Goal: Task Accomplishment & Management: Manage account settings

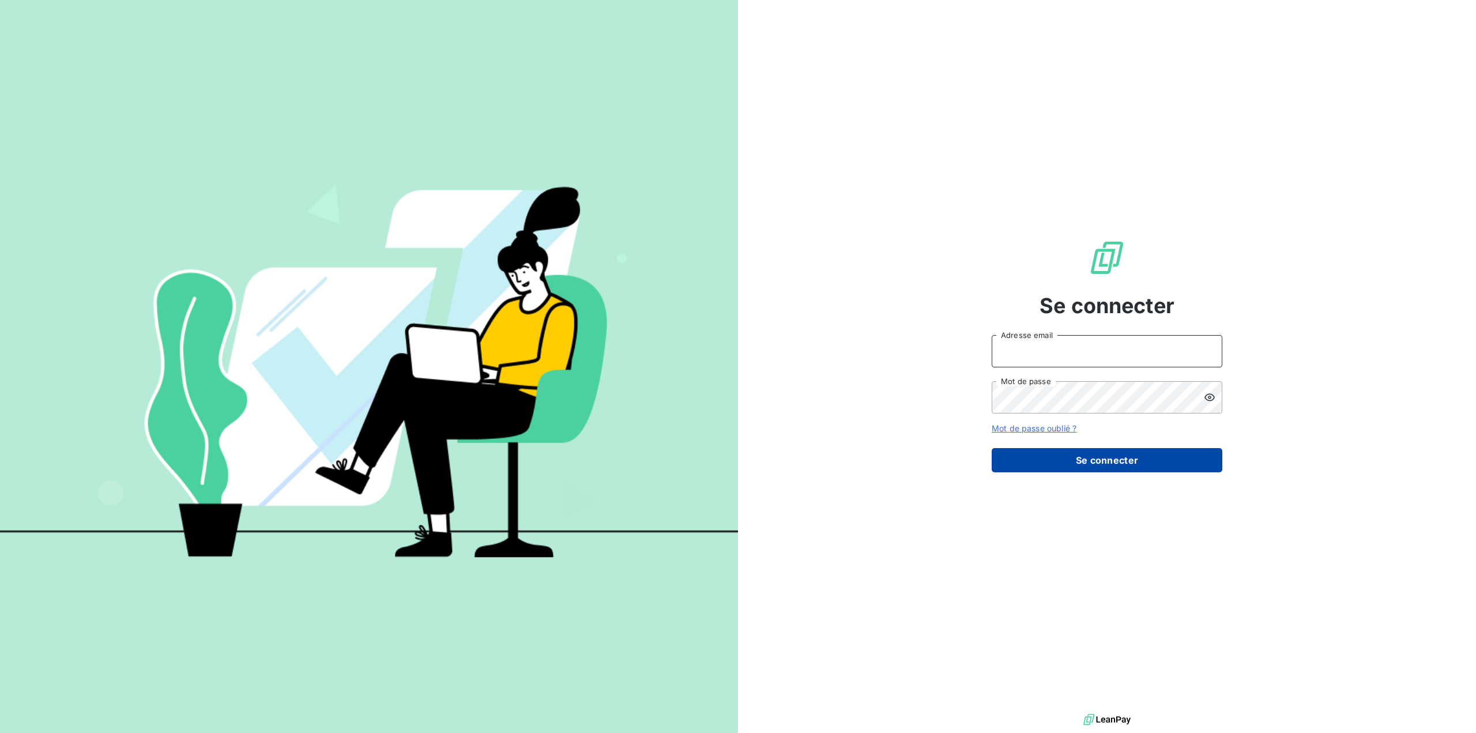
type input "[EMAIL_ADDRESS][DOMAIN_NAME]"
click at [1087, 458] on button "Se connecter" at bounding box center [1107, 460] width 231 height 24
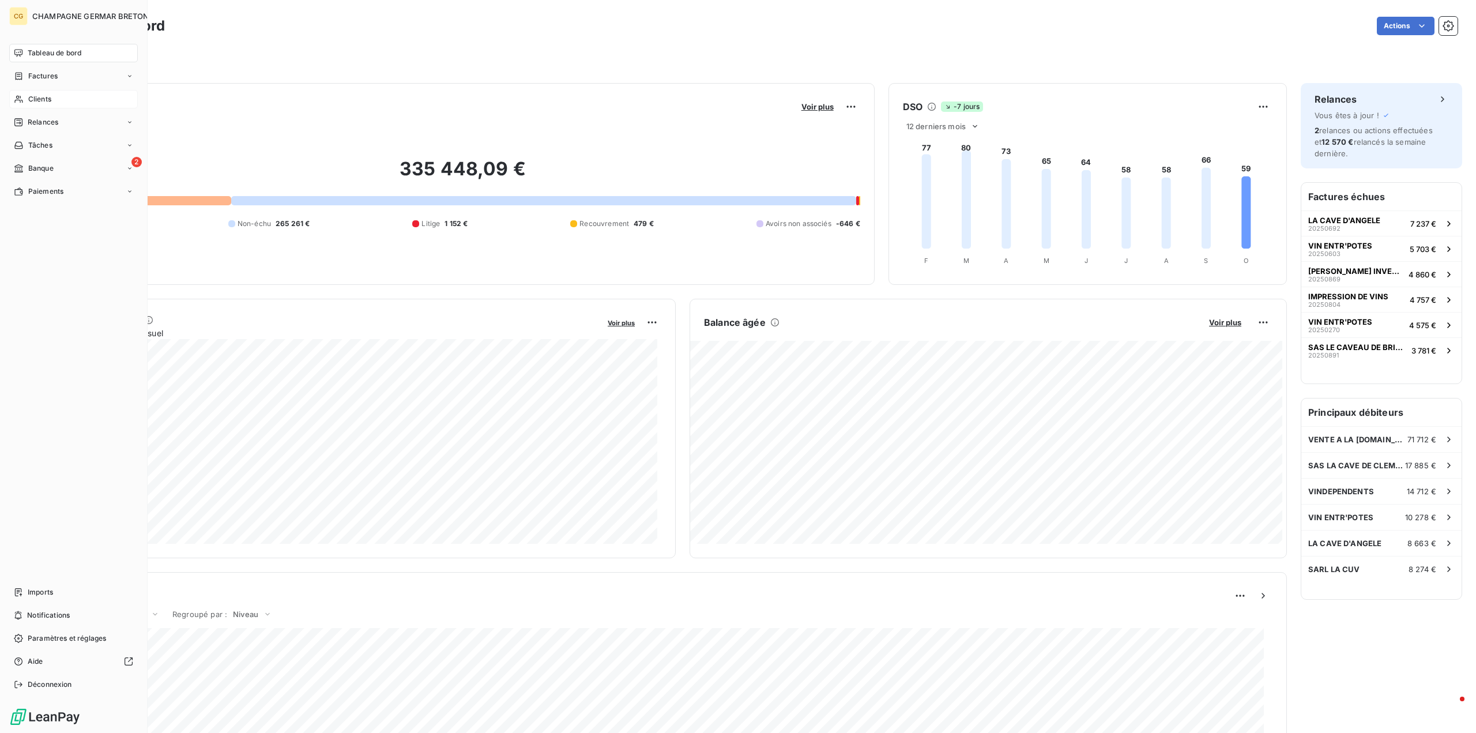
click at [27, 97] on div "Clients" at bounding box center [73, 99] width 129 height 18
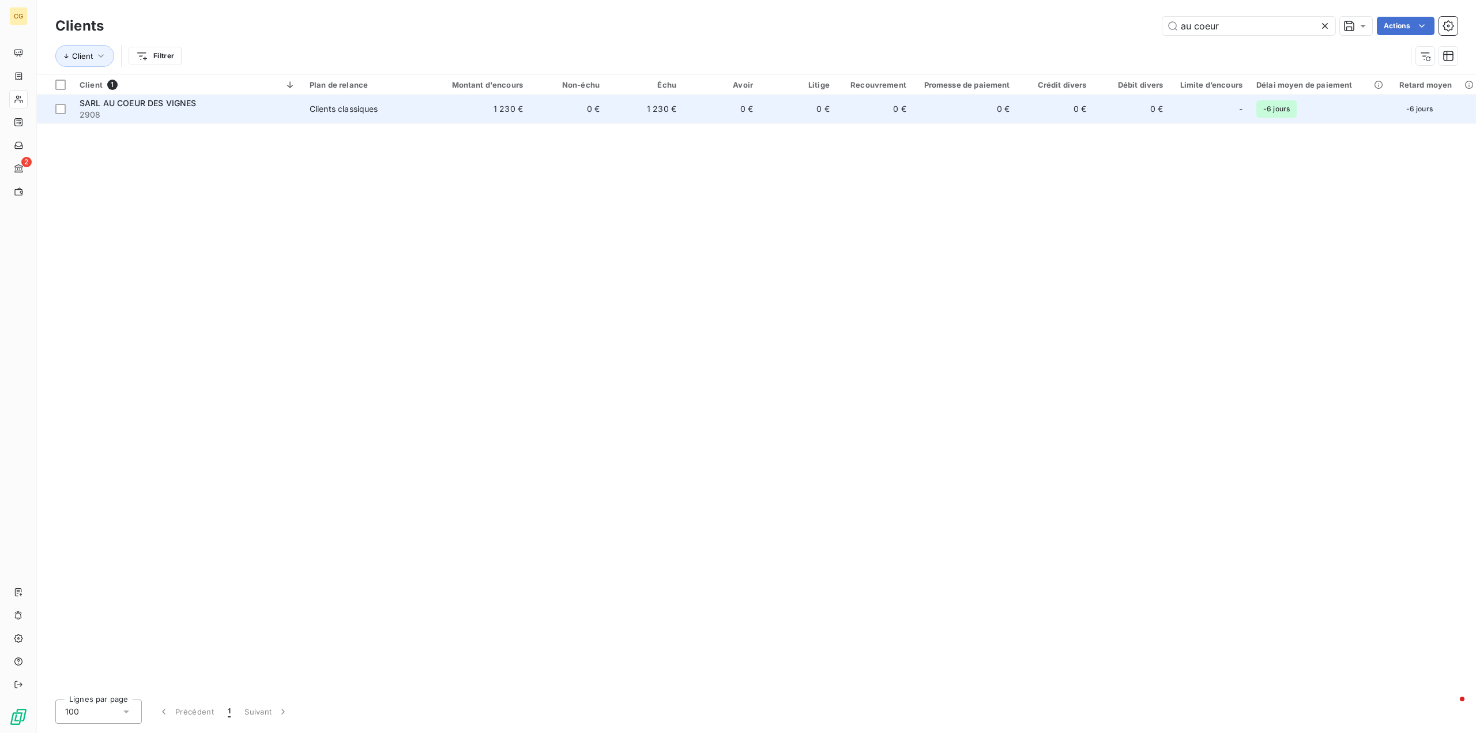
type input "au coeur"
click at [368, 105] on div "Clients classiques" at bounding box center [344, 109] width 69 height 12
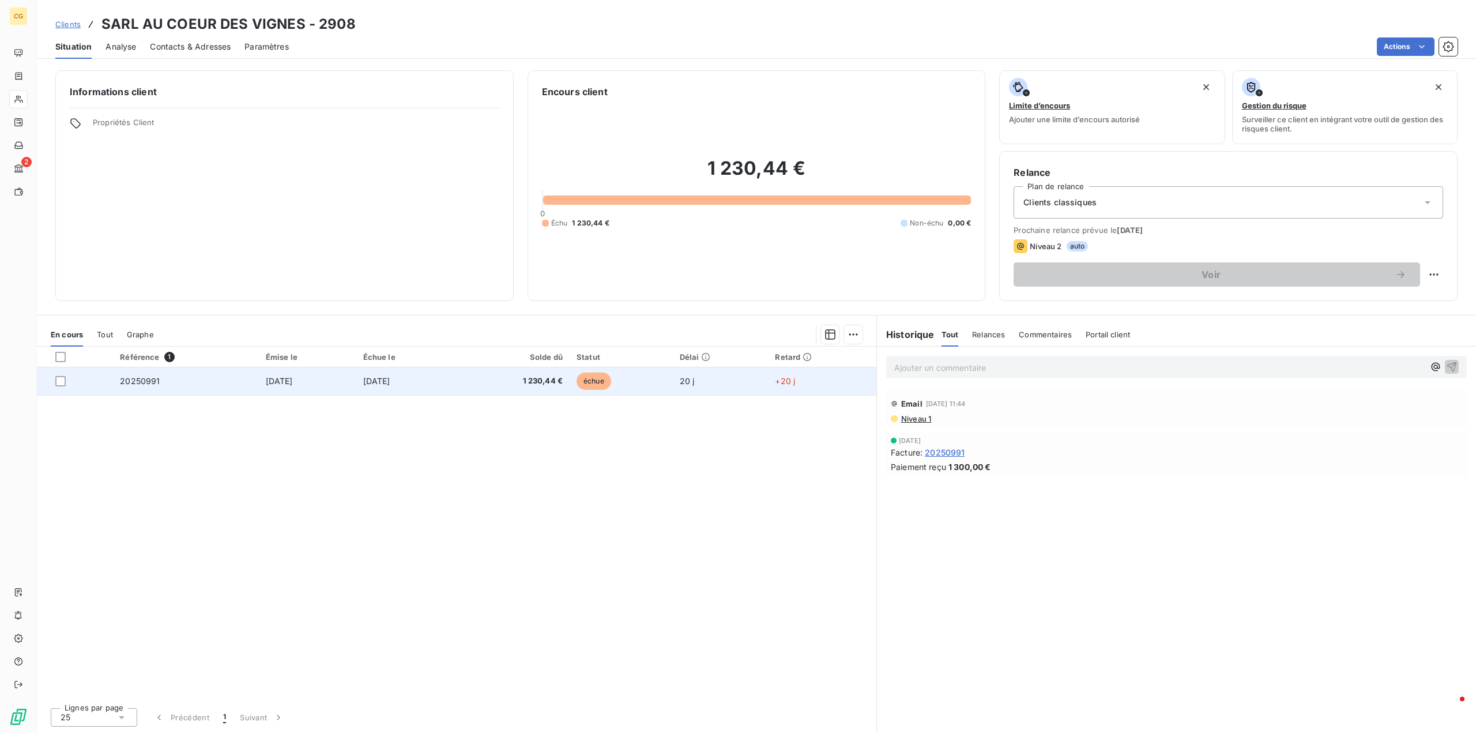
click at [563, 379] on span "1 230,44 €" at bounding box center [512, 381] width 101 height 12
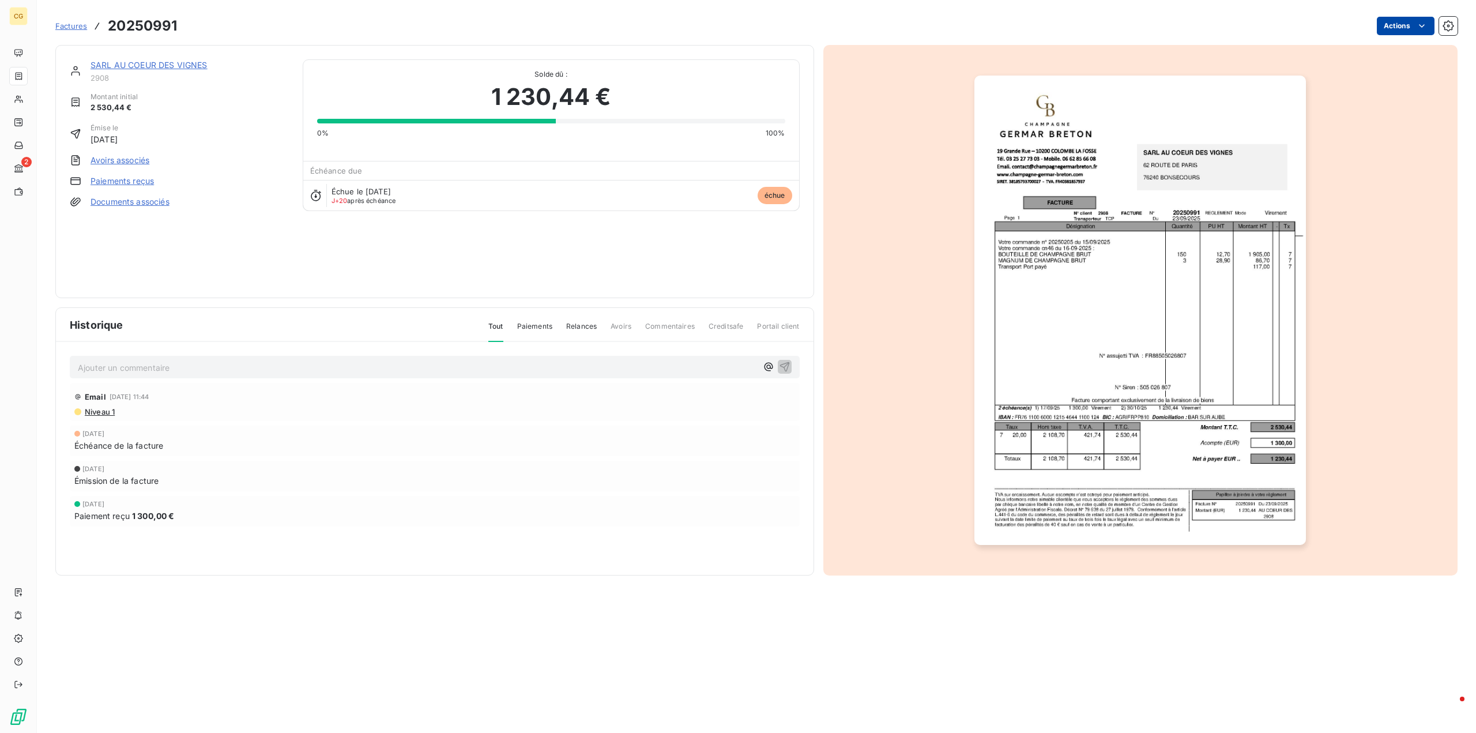
click at [1415, 21] on html "CG 2 Factures 20250991 Actions SARL AU COEUR DES VIGNES 2908 Montant initial 2 …" at bounding box center [738, 366] width 1476 height 733
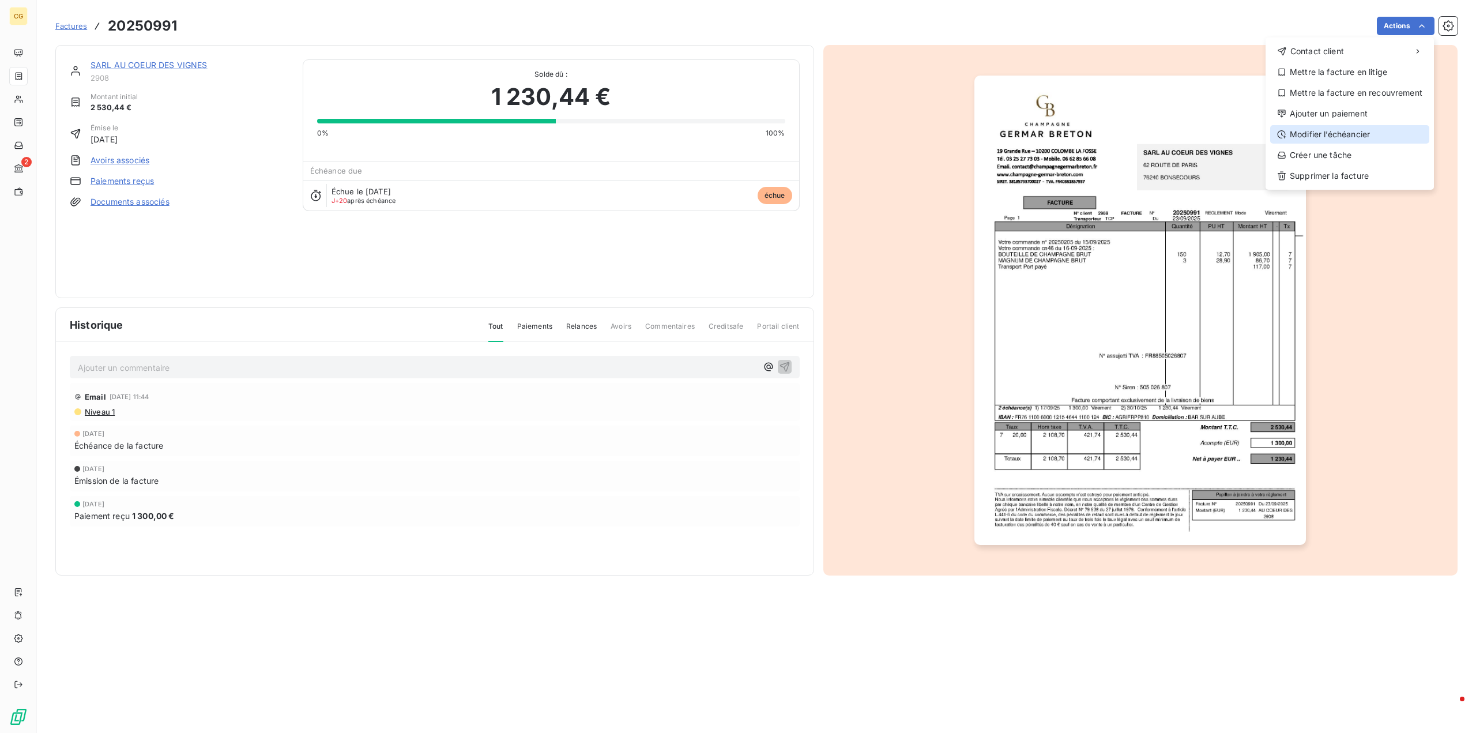
click at [1350, 132] on div "Modifier l’échéancier" at bounding box center [1349, 134] width 159 height 18
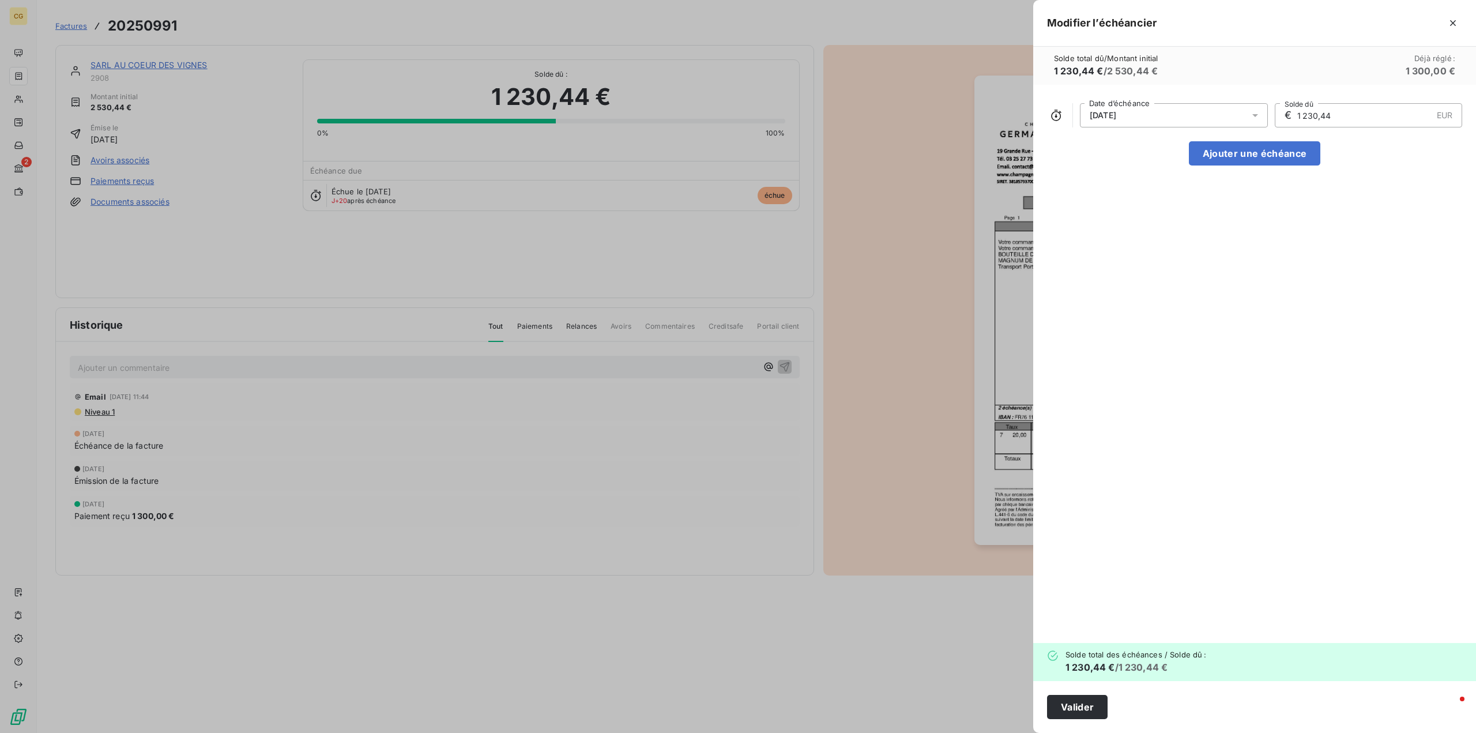
click at [1253, 114] on icon at bounding box center [1255, 116] width 12 height 12
click at [1243, 165] on icon "Go to next month" at bounding box center [1242, 160] width 9 height 9
click at [1175, 299] on button "30" at bounding box center [1173, 299] width 23 height 23
click at [1344, 223] on div "[DATE] Date d’échéance € 1 230,44 EUR Solde dû Ajouter une échéance" at bounding box center [1254, 364] width 443 height 558
click at [1253, 114] on icon at bounding box center [1255, 115] width 6 height 3
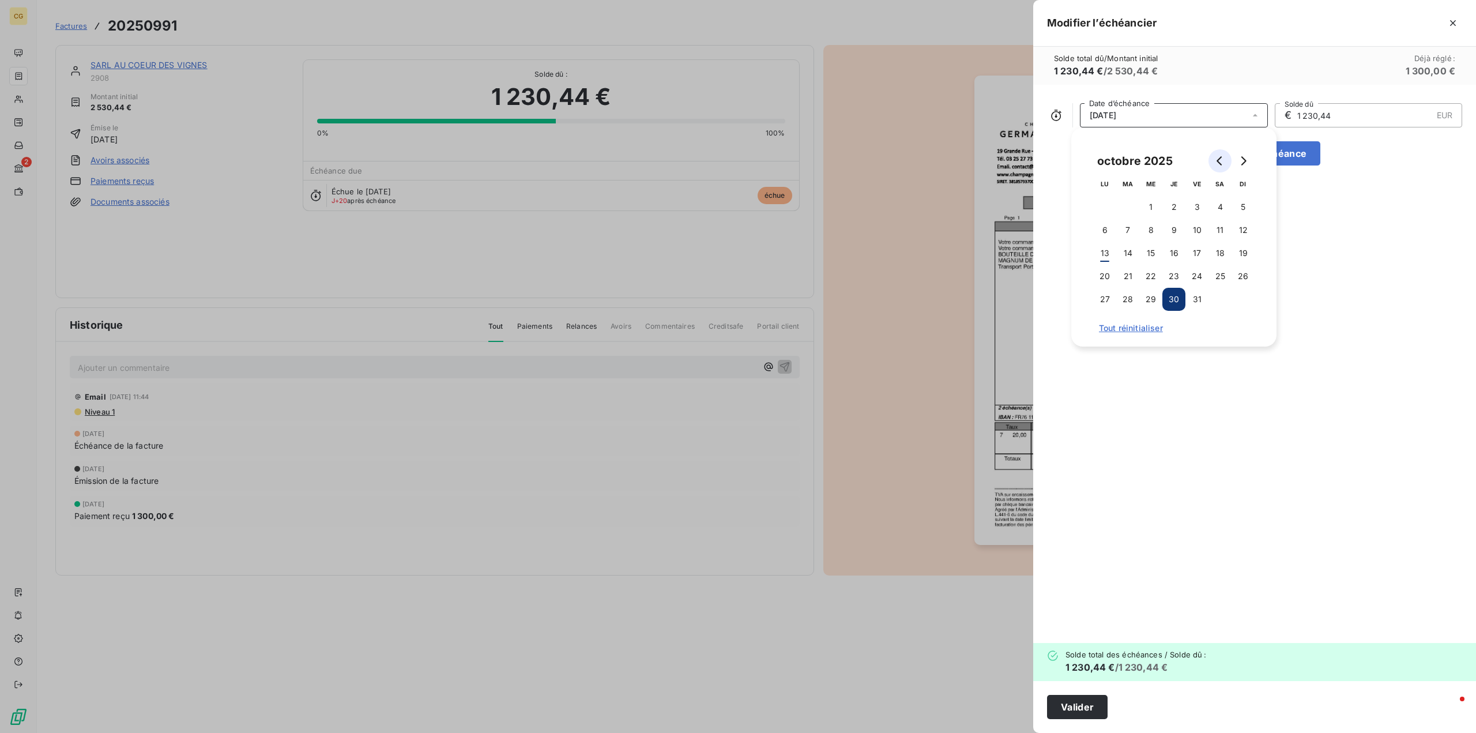
click at [1214, 158] on button "Go to previous month" at bounding box center [1219, 160] width 23 height 23
click at [1153, 372] on div "[DATE] Date d’échéance € 1 230,44 EUR Solde dû Ajouter une échéance" at bounding box center [1254, 364] width 443 height 558
click at [1115, 119] on span "[DATE]" at bounding box center [1103, 115] width 27 height 9
click at [1144, 544] on div "[DATE] Date d’échéance € 1 230,44 EUR Solde dû Ajouter une échéance" at bounding box center [1254, 364] width 443 height 558
click at [1450, 20] on icon "button" at bounding box center [1453, 23] width 12 height 12
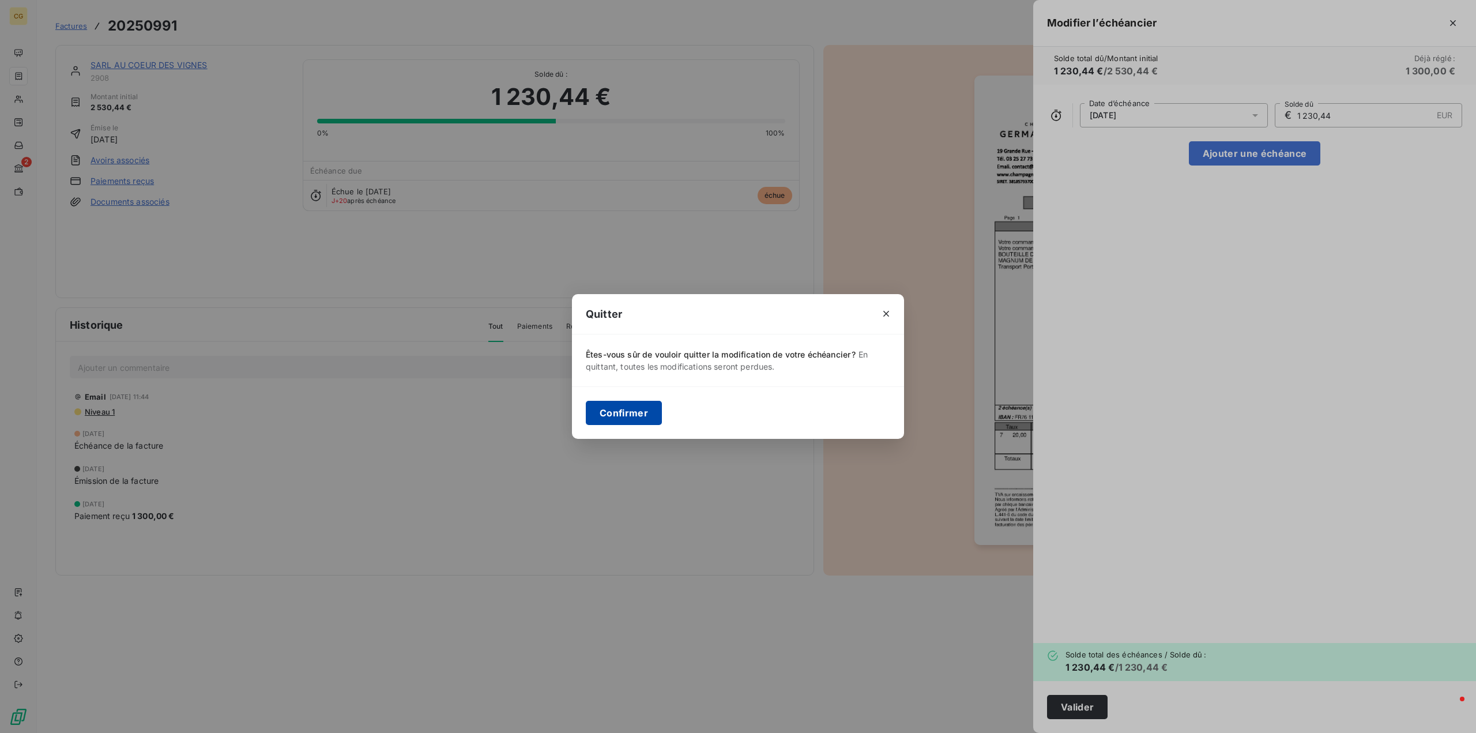
click at [626, 412] on button "Confirmer" at bounding box center [624, 413] width 76 height 24
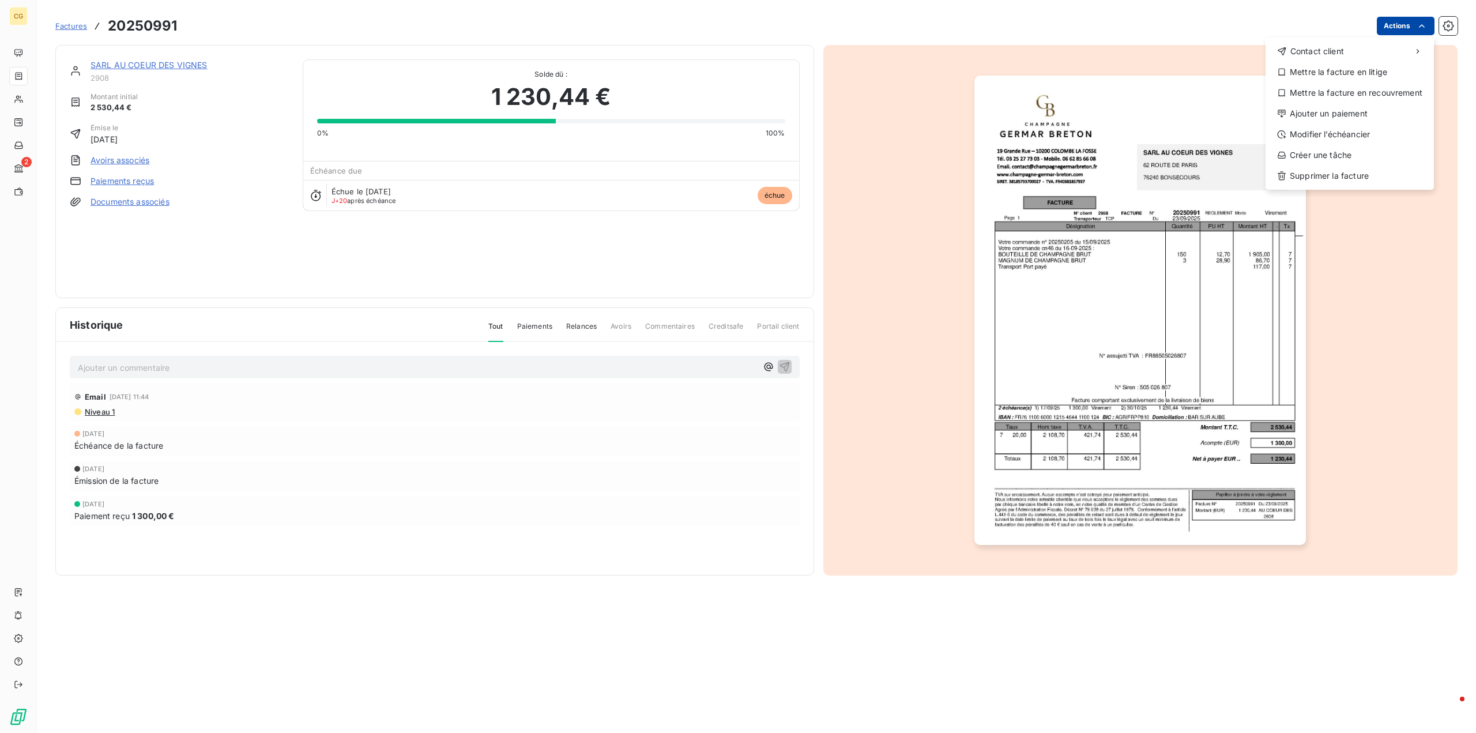
click at [1400, 21] on html "CG 2 Factures 20250991 Actions Contact client Mettre la facture en litige Mettr…" at bounding box center [738, 366] width 1476 height 733
click at [1325, 135] on div "Modifier l’échéancier" at bounding box center [1349, 134] width 159 height 18
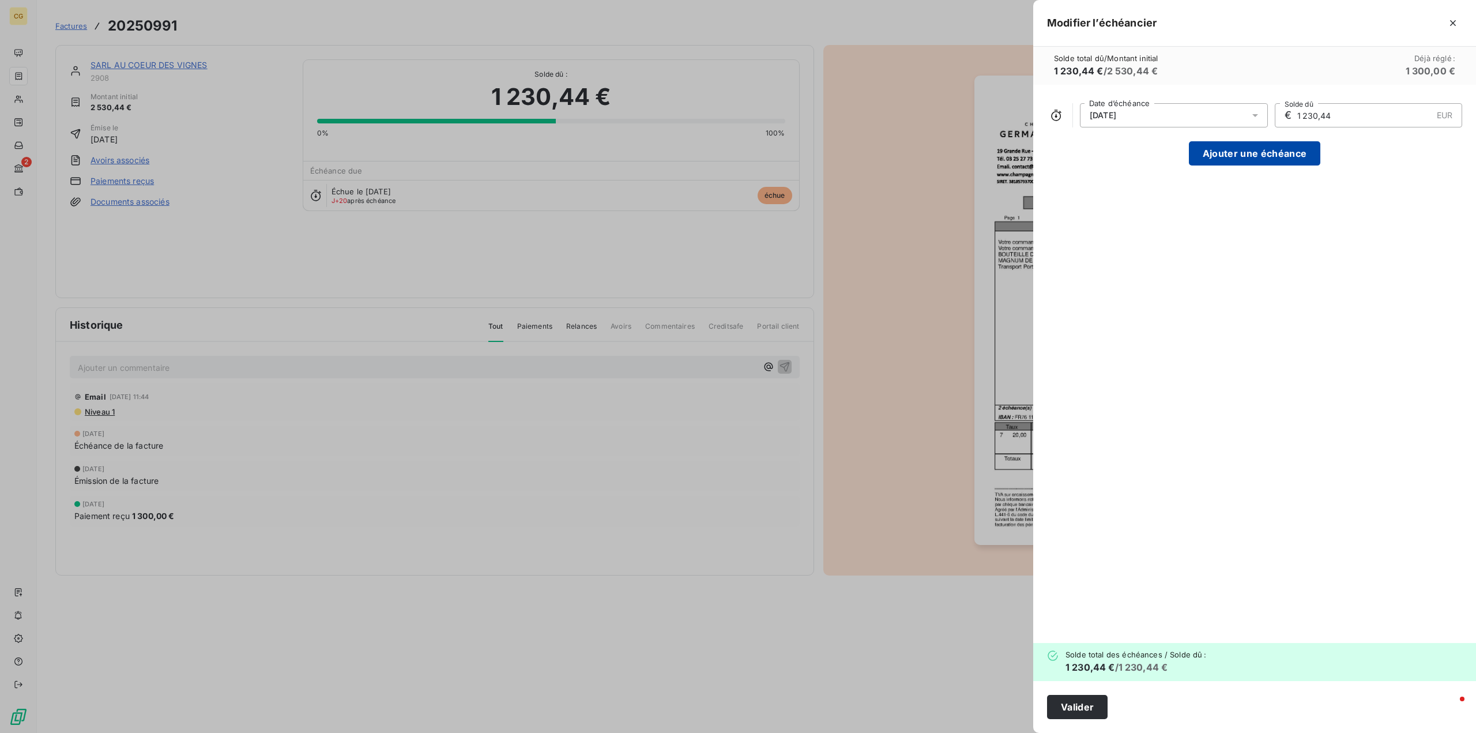
click at [1235, 150] on button "Ajouter une échéance" at bounding box center [1254, 153] width 131 height 24
click at [1450, 115] on icon "button" at bounding box center [1453, 116] width 12 height 12
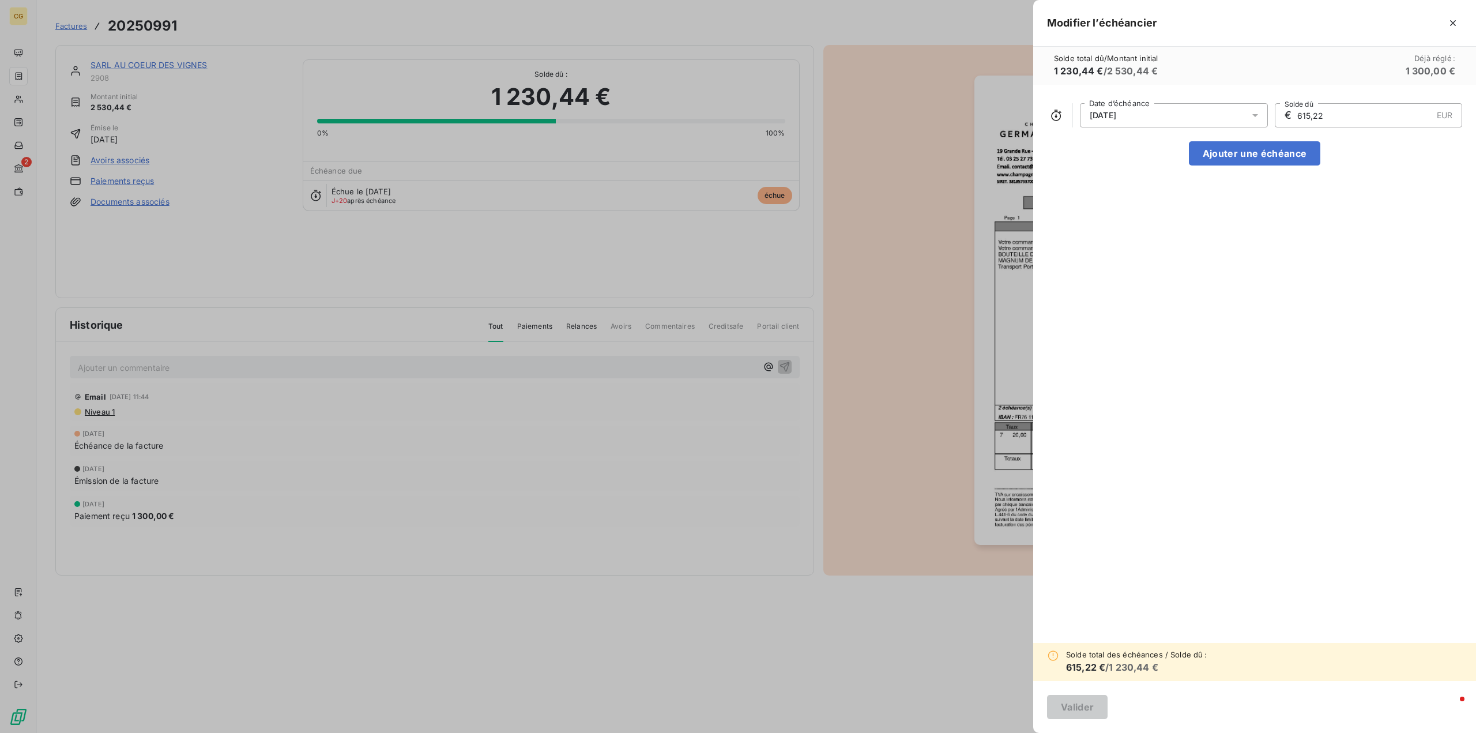
click at [1253, 116] on icon at bounding box center [1255, 116] width 12 height 12
click at [1175, 300] on button "30" at bounding box center [1173, 299] width 23 height 23
click at [1332, 248] on div "[DATE] Date d’échéance € 615,22 EUR Solde dû Ajouter une échéance" at bounding box center [1254, 364] width 443 height 558
click at [1359, 115] on input "615,22" at bounding box center [1364, 115] width 136 height 23
drag, startPoint x: 1359, startPoint y: 115, endPoint x: 1291, endPoint y: 119, distance: 68.1
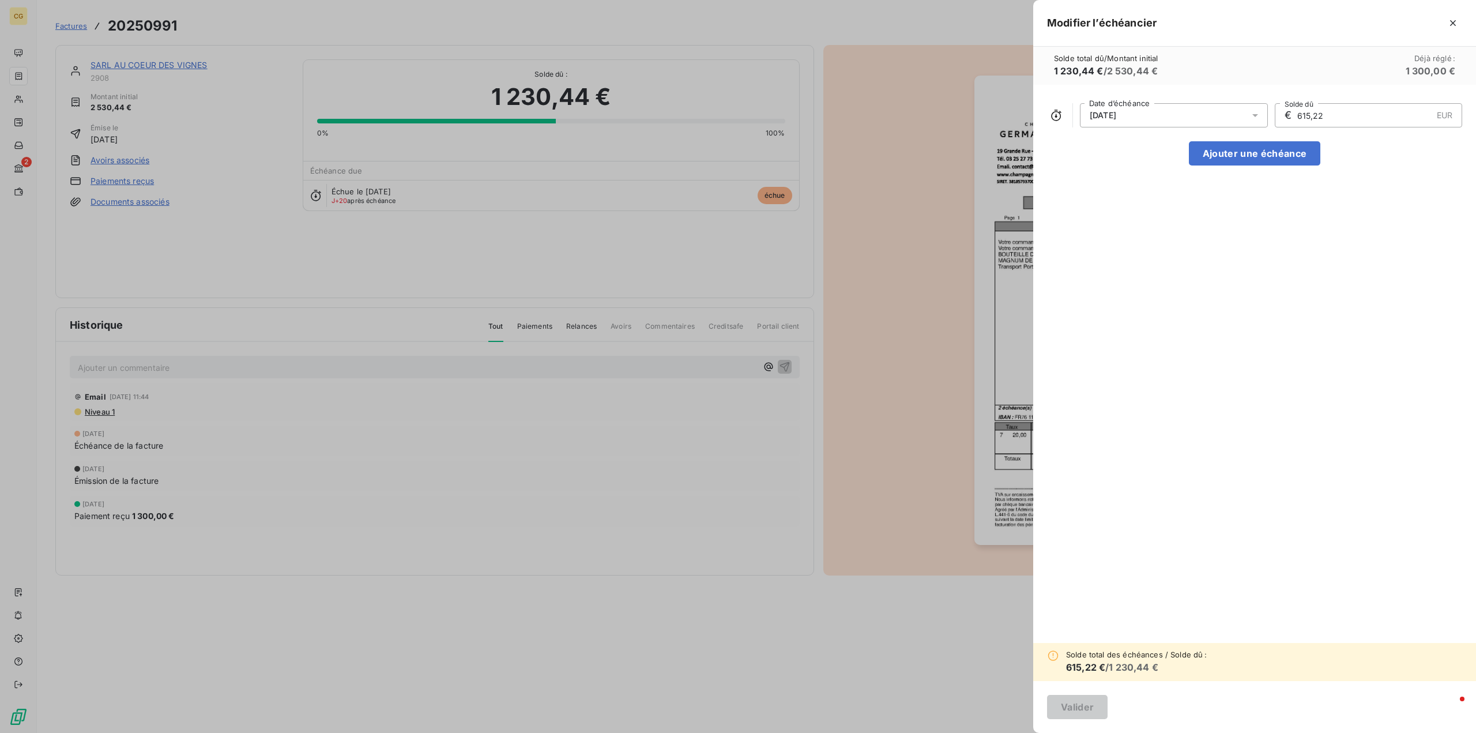
click at [1291, 119] on div "€ 615,22 EUR Solde dû" at bounding box center [1369, 115] width 188 height 24
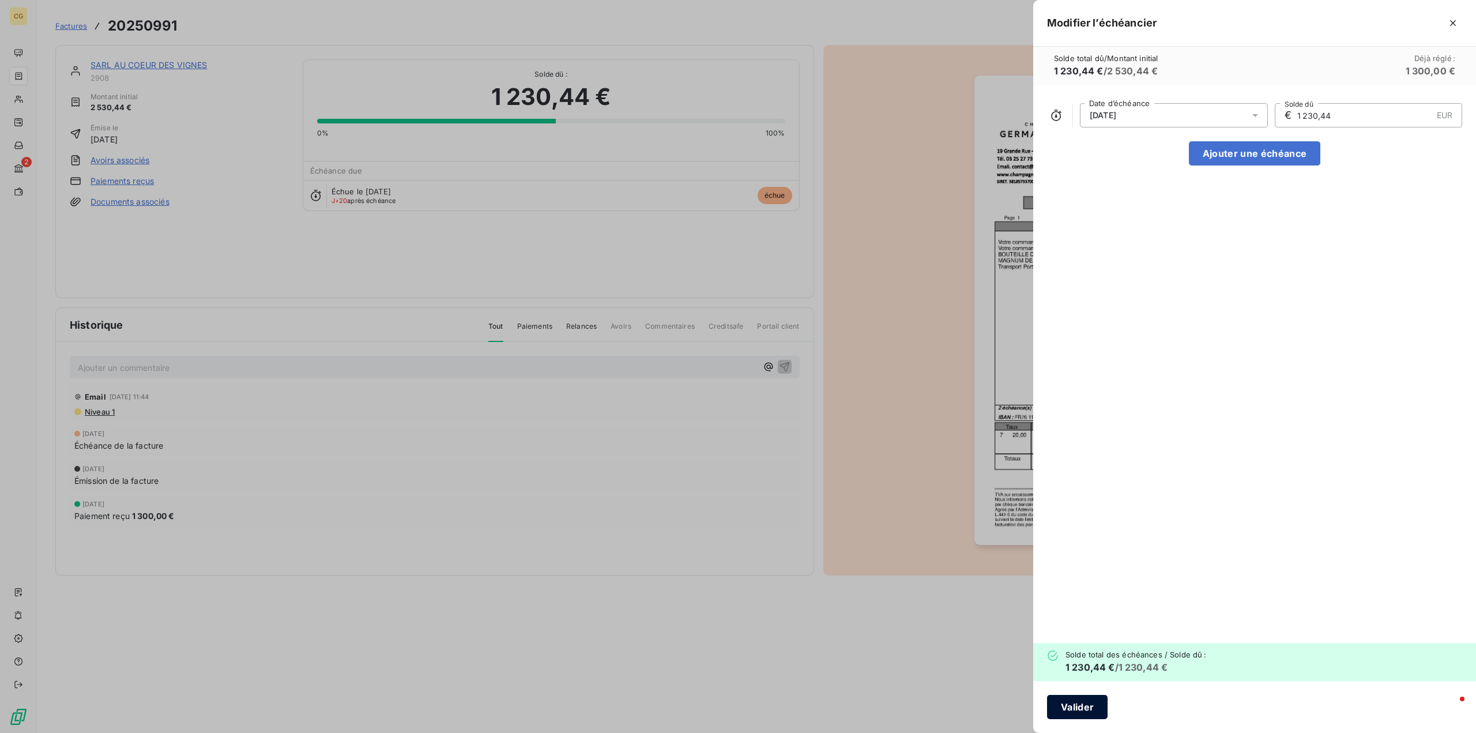
type input "1 230,44"
click at [1092, 704] on button "Valider" at bounding box center [1077, 707] width 61 height 24
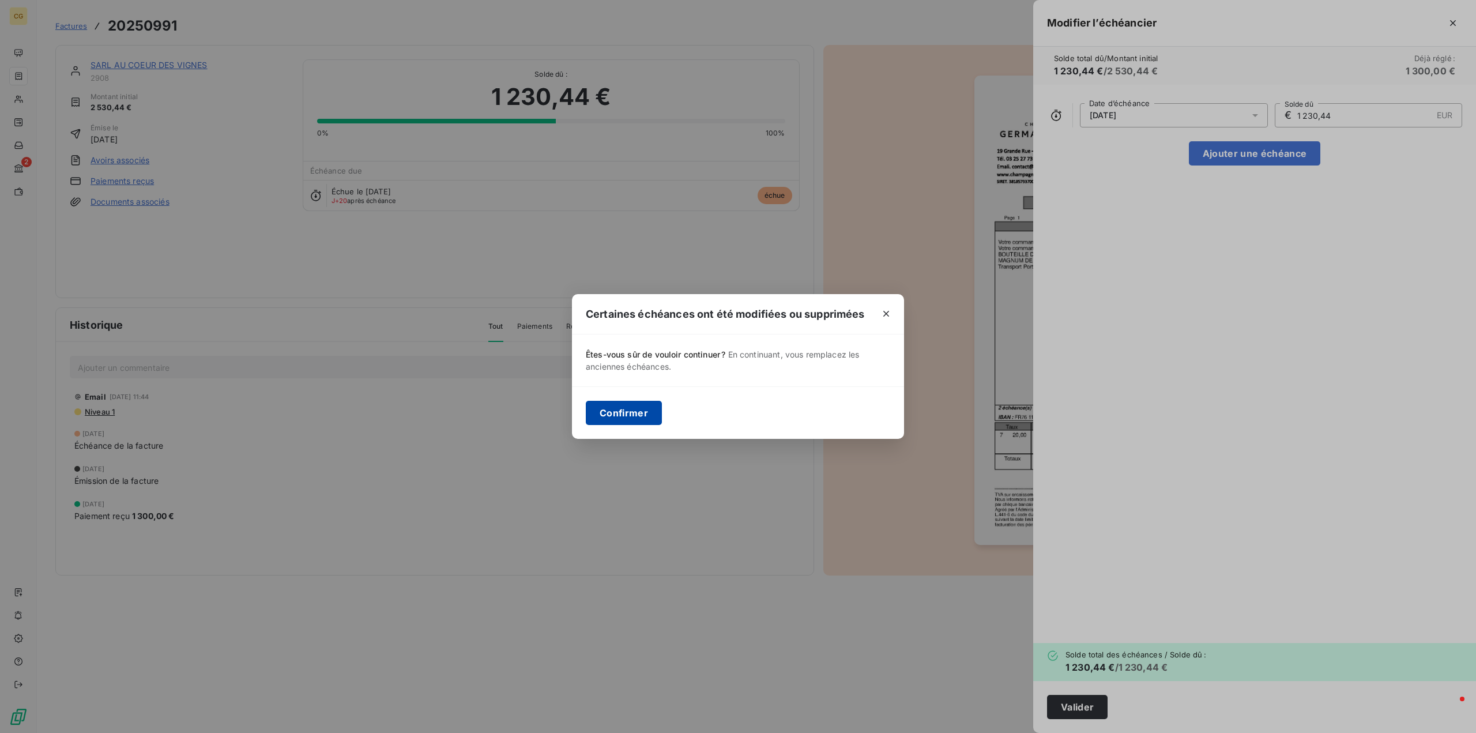
click at [621, 412] on button "Confirmer" at bounding box center [624, 413] width 76 height 24
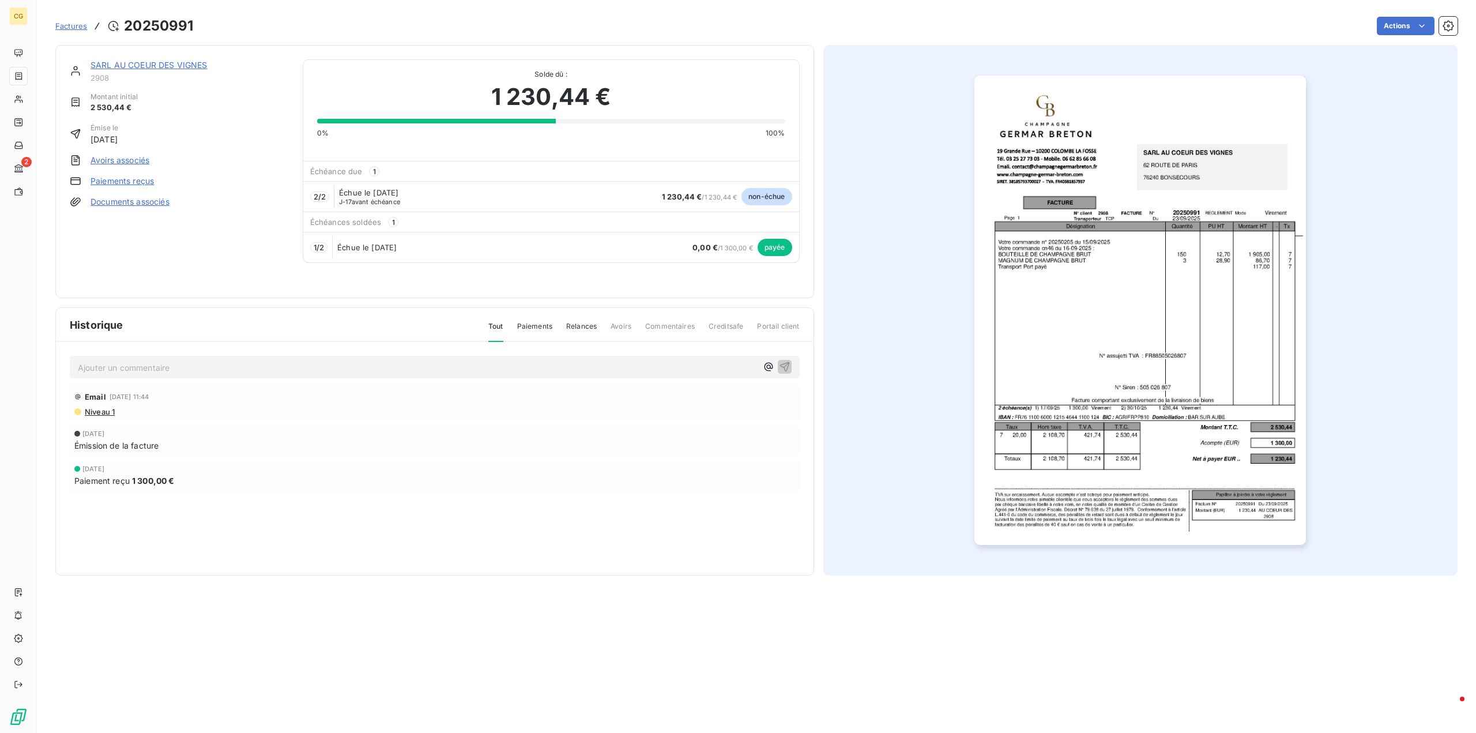
click at [180, 63] on link "SARL AU COEUR DES VIGNES" at bounding box center [149, 65] width 117 height 10
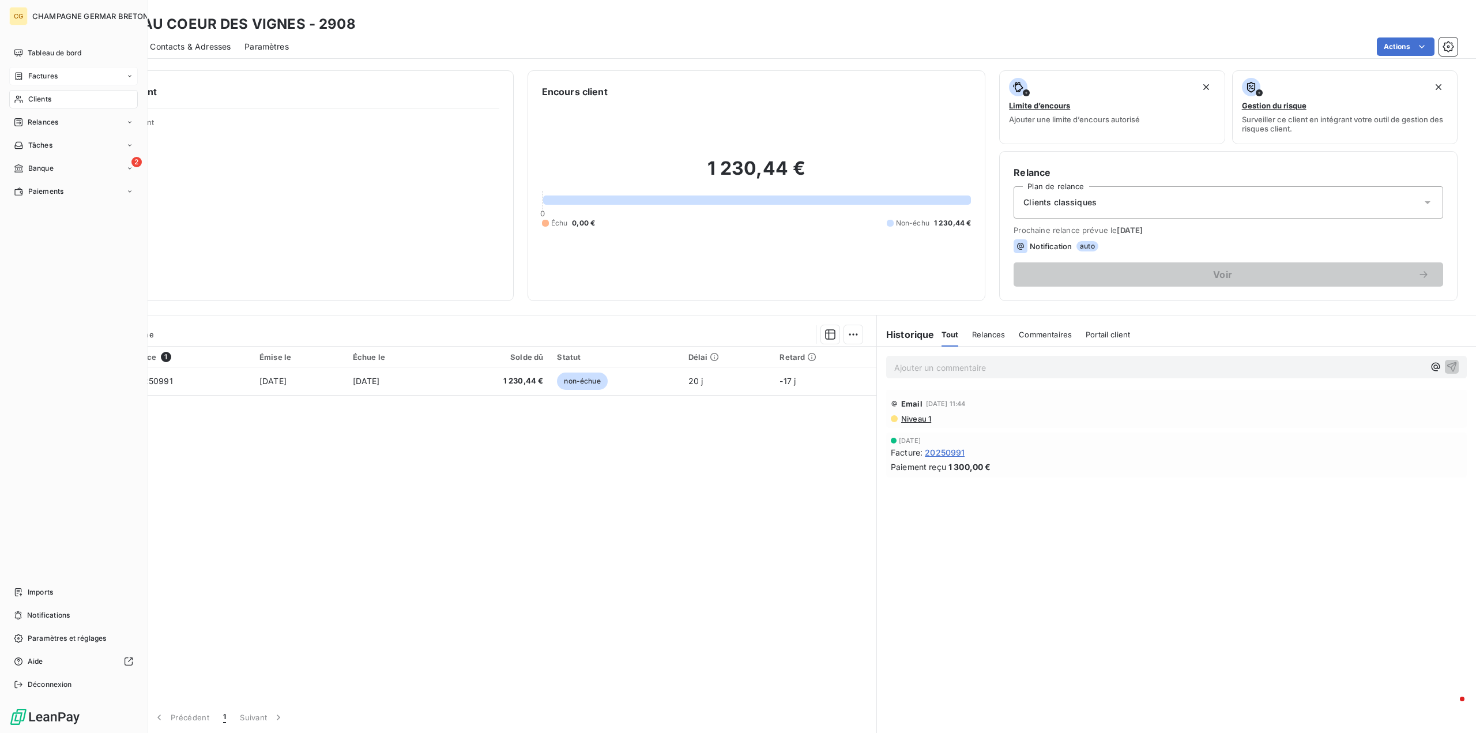
click at [34, 71] on span "Factures" at bounding box center [42, 76] width 29 height 10
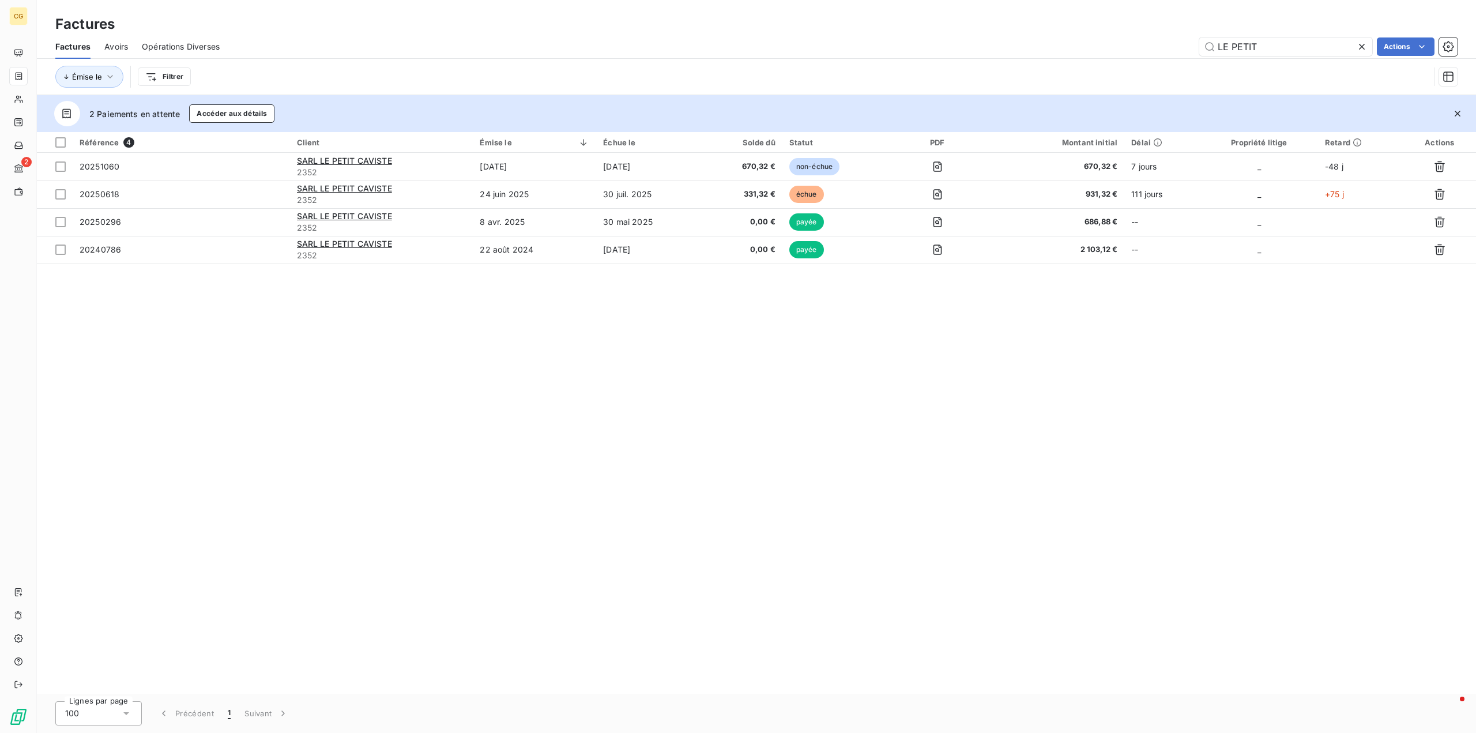
click at [1359, 45] on icon at bounding box center [1362, 47] width 6 height 6
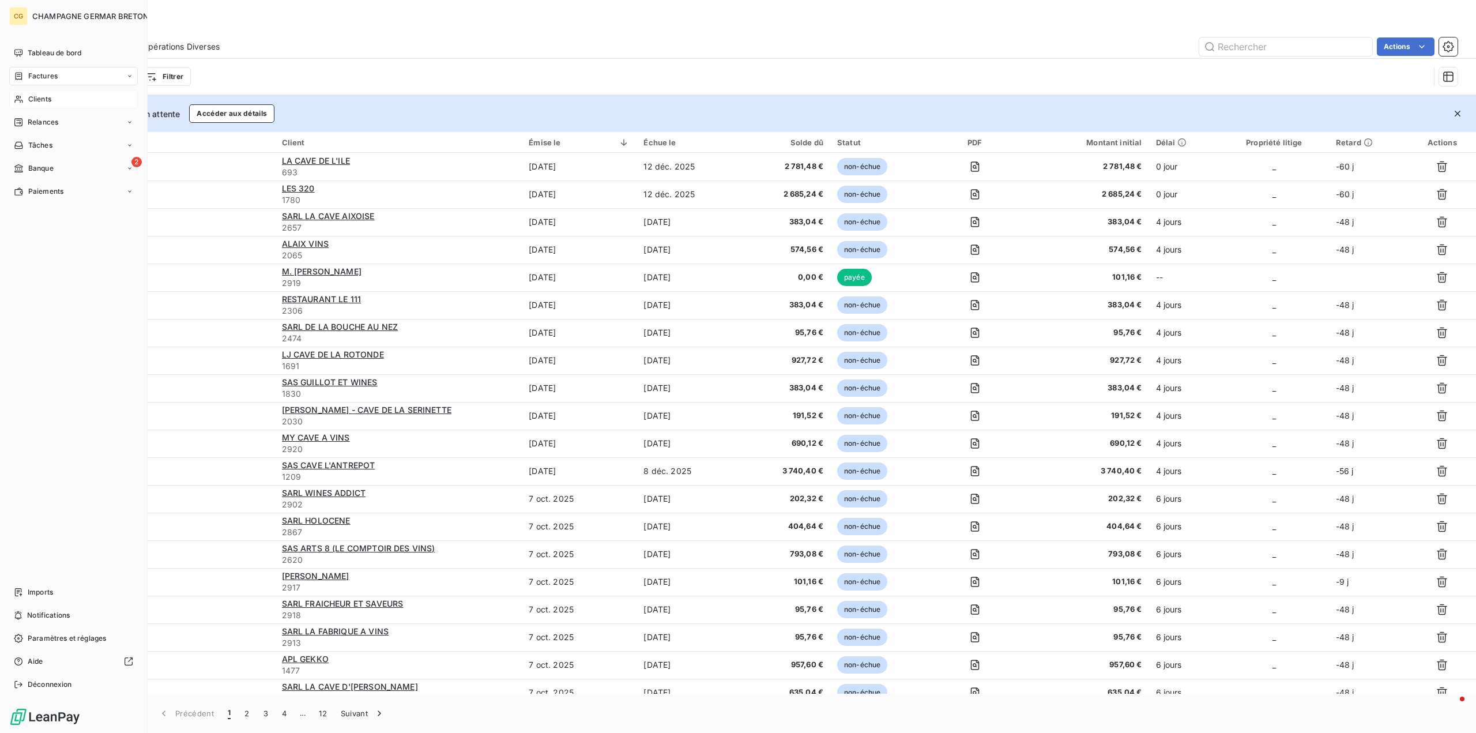
click at [43, 99] on span "Clients" at bounding box center [39, 99] width 23 height 10
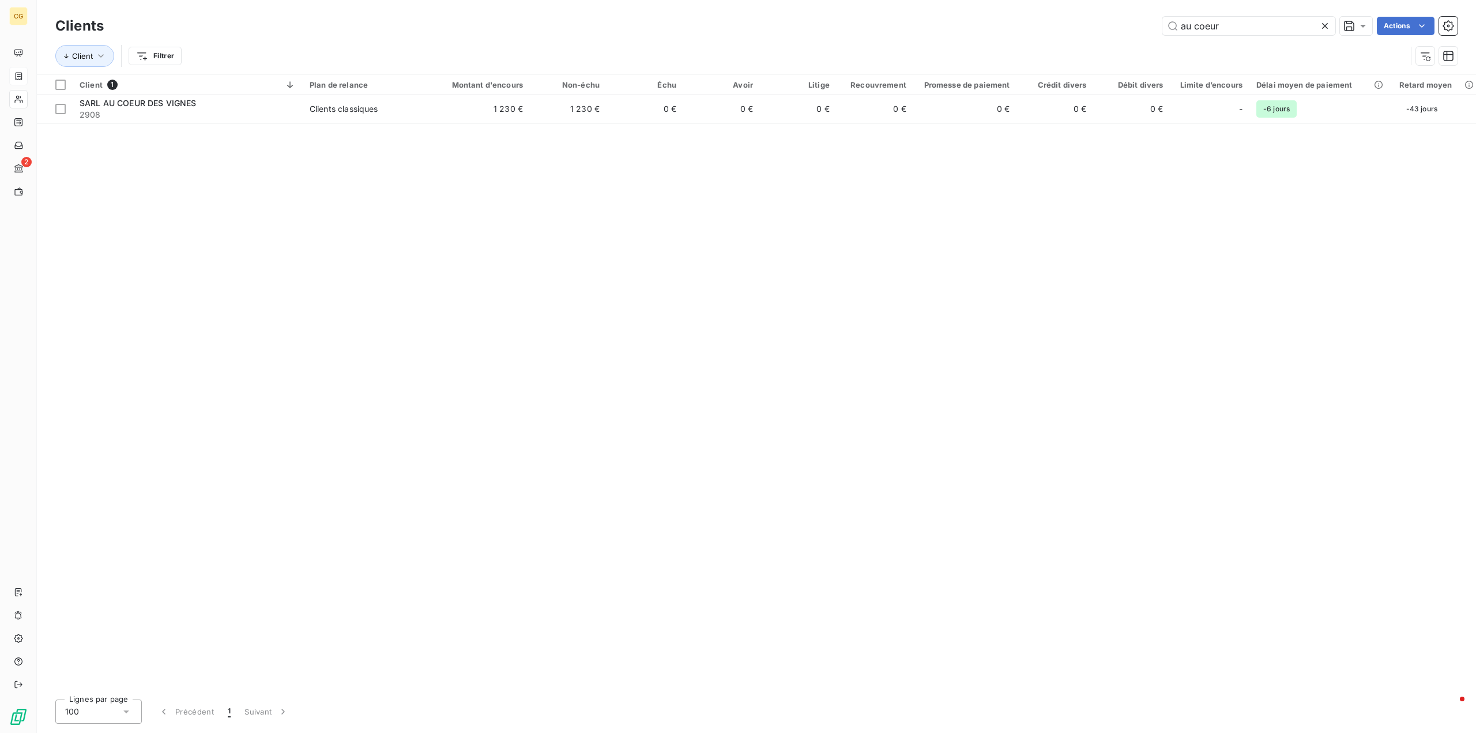
click at [1324, 23] on icon at bounding box center [1325, 26] width 12 height 12
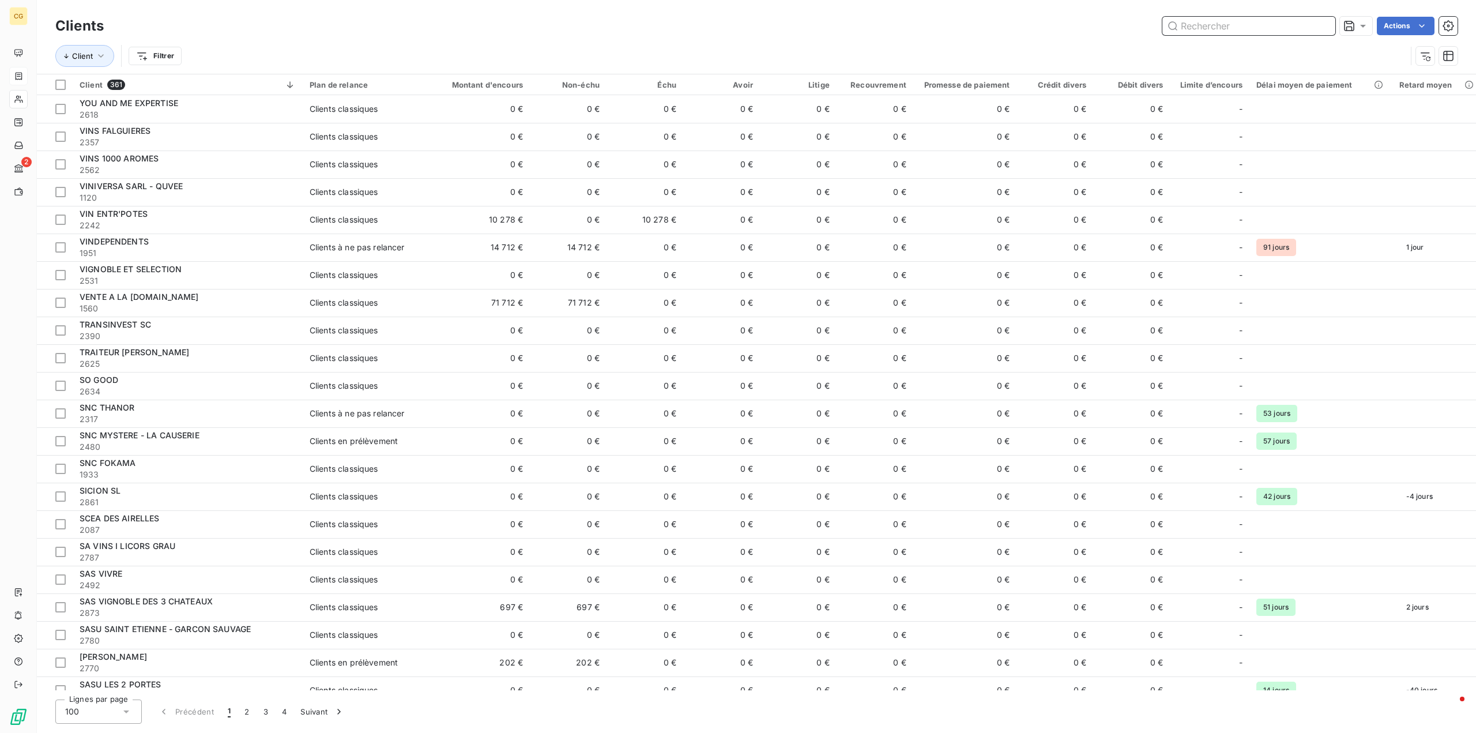
click at [1209, 24] on input "text" at bounding box center [1248, 26] width 173 height 18
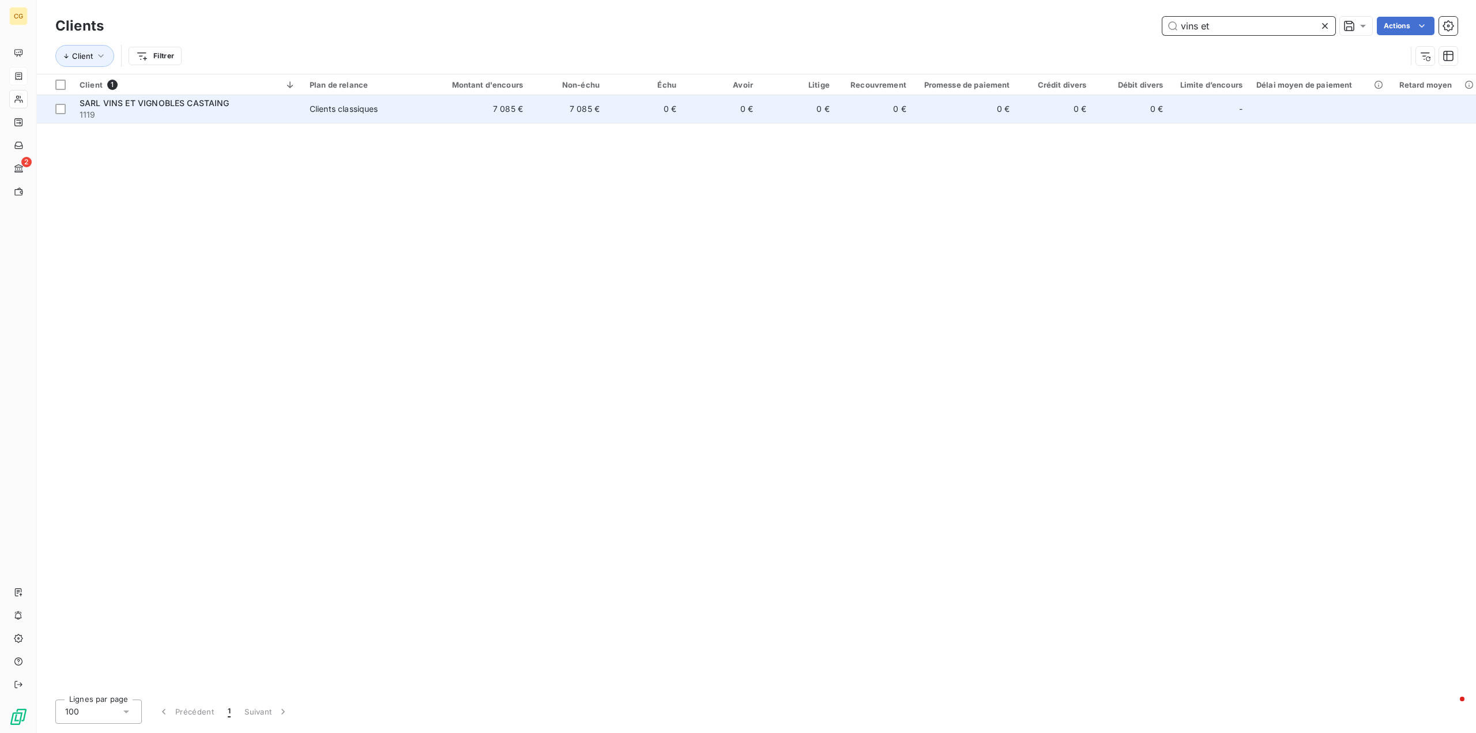
type input "vins et"
click at [187, 100] on span "SARL VINS ET VIGNOBLES CASTAING" at bounding box center [155, 103] width 150 height 10
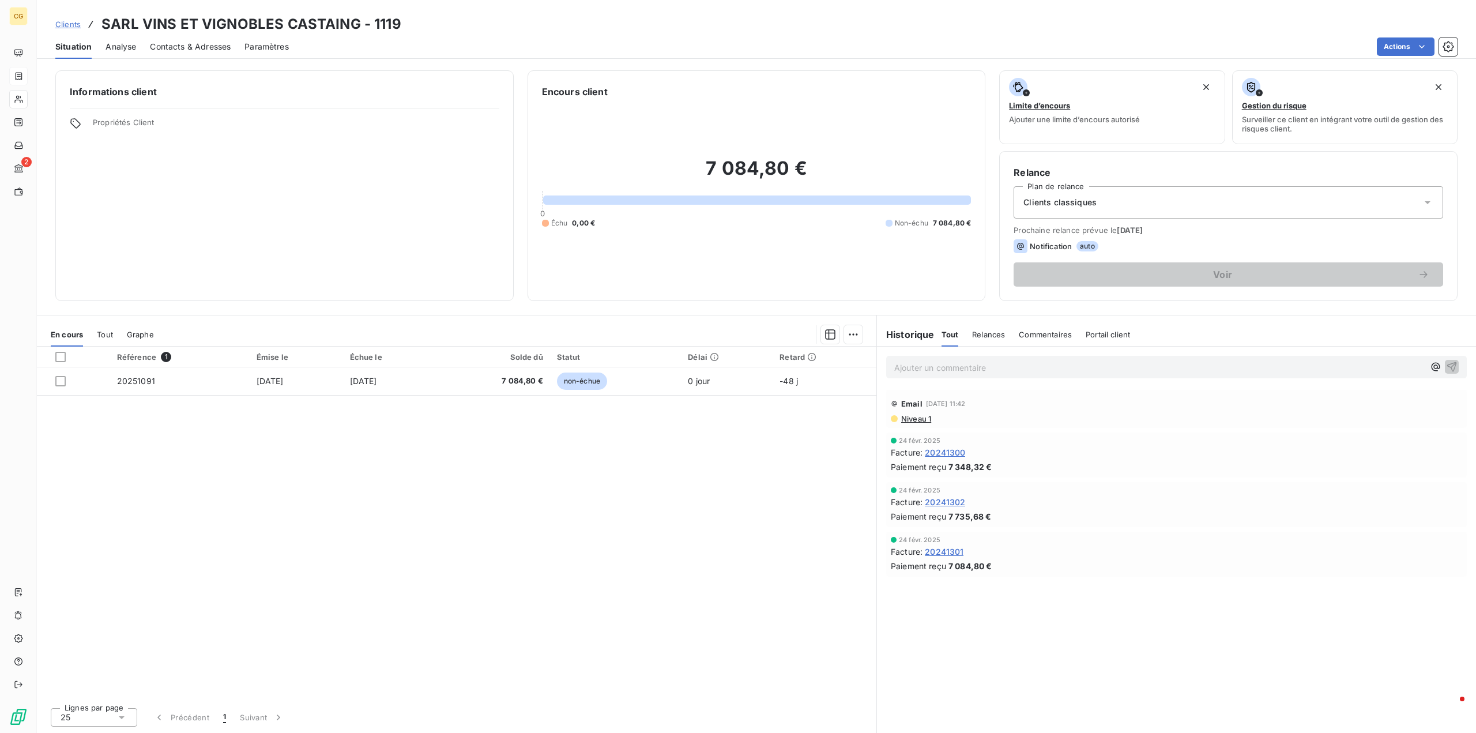
click at [194, 47] on span "Contacts & Adresses" at bounding box center [190, 47] width 81 height 12
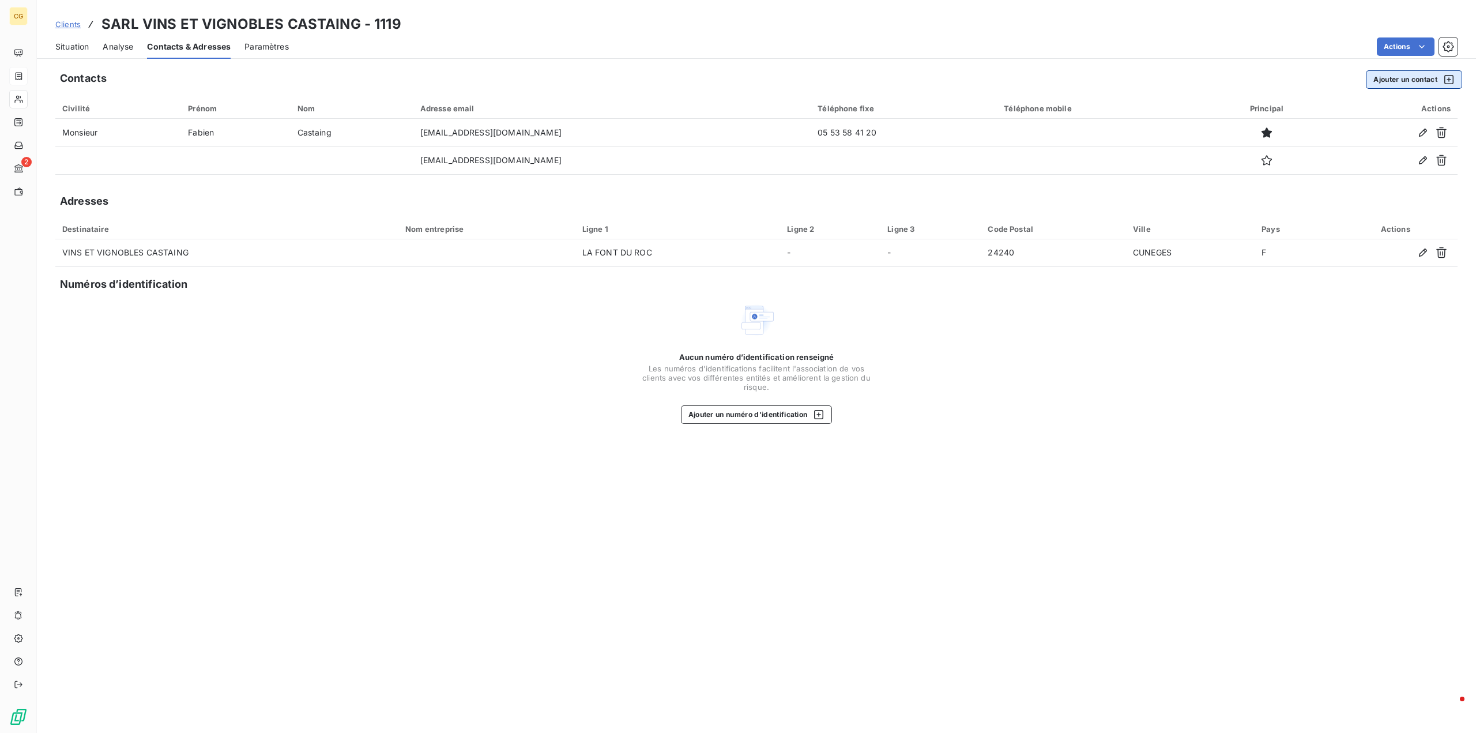
click at [1407, 81] on button "Ajouter un contact" at bounding box center [1414, 79] width 96 height 18
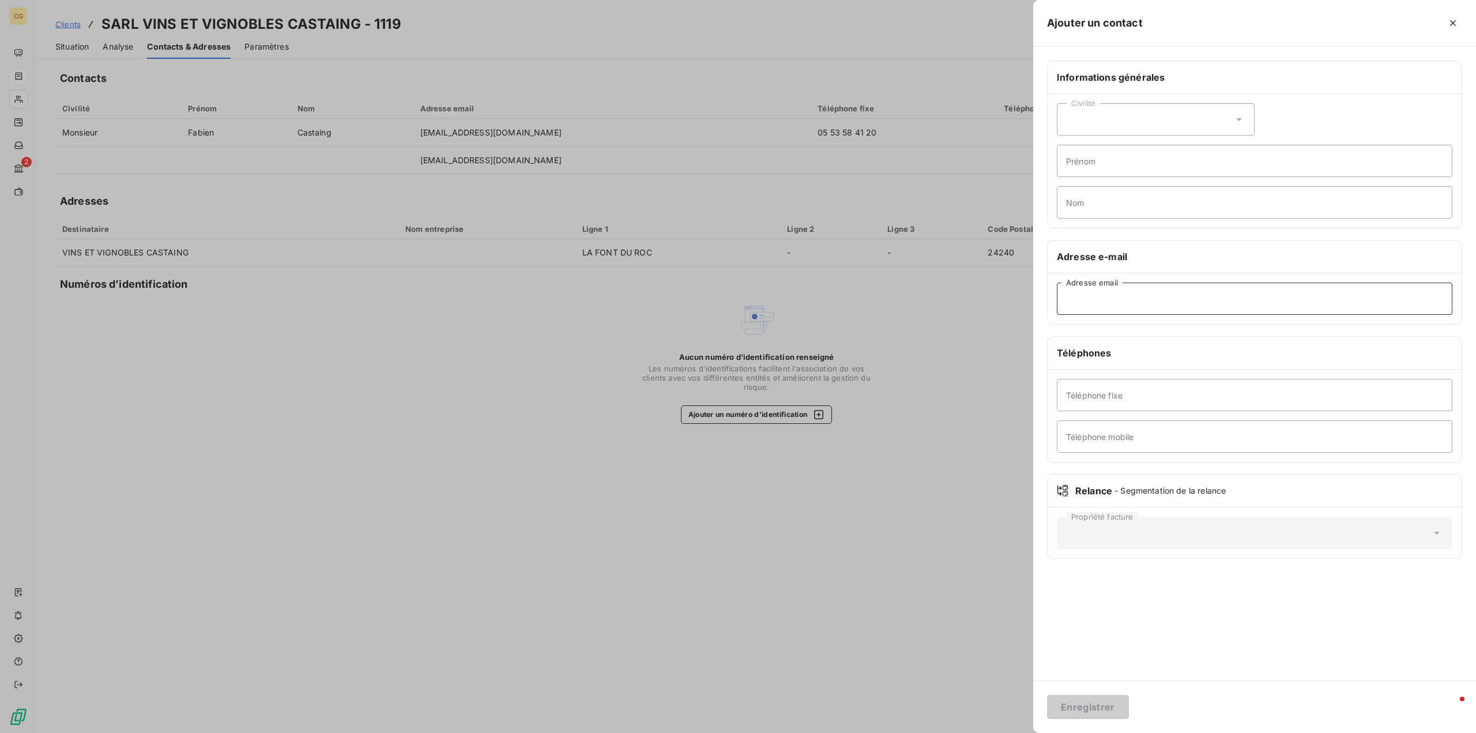
click at [1065, 305] on input "Adresse email" at bounding box center [1254, 298] width 395 height 32
paste input "[EMAIL_ADDRESS][DOMAIN_NAME]"
type input "[EMAIL_ADDRESS][DOMAIN_NAME]"
click at [1093, 708] on button "Enregistrer" at bounding box center [1088, 707] width 82 height 24
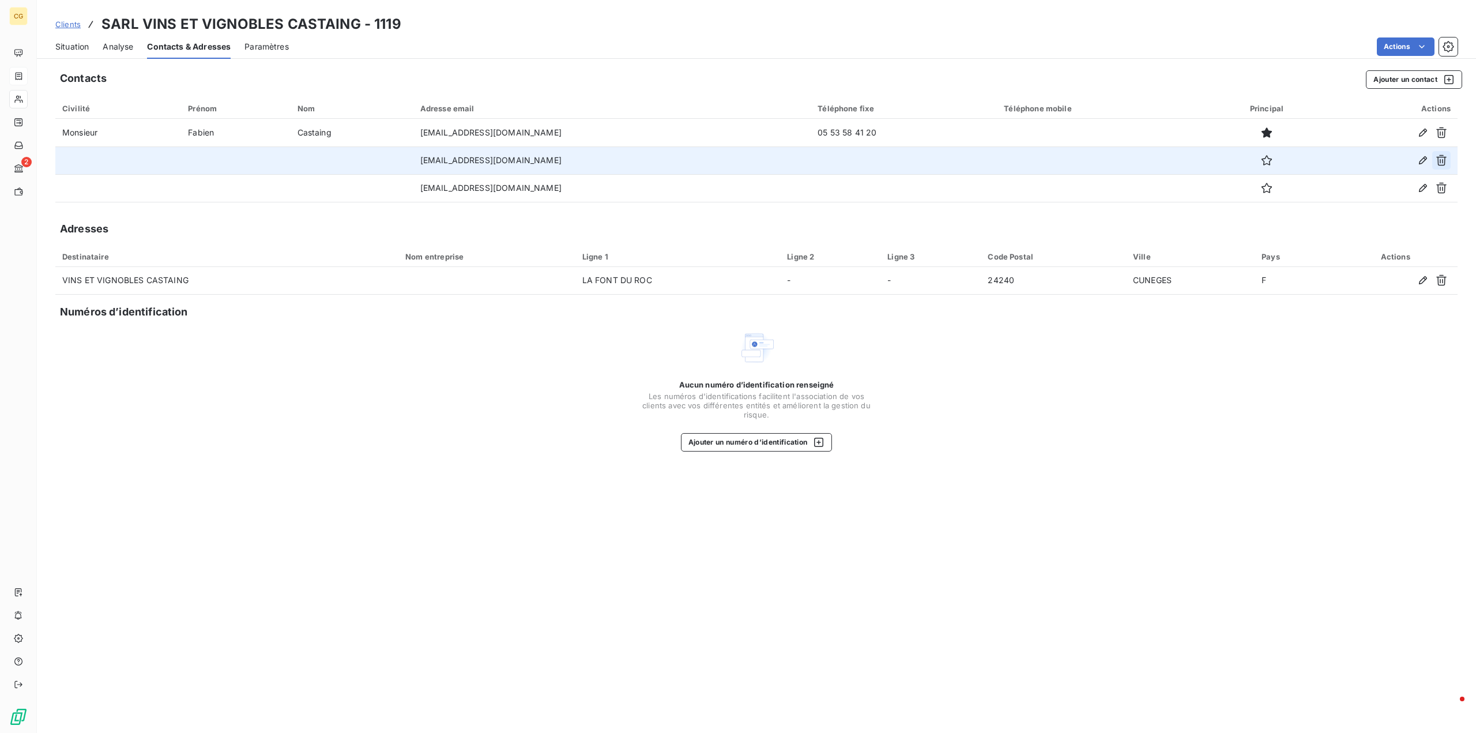
click at [1442, 159] on icon "button" at bounding box center [1441, 160] width 12 height 12
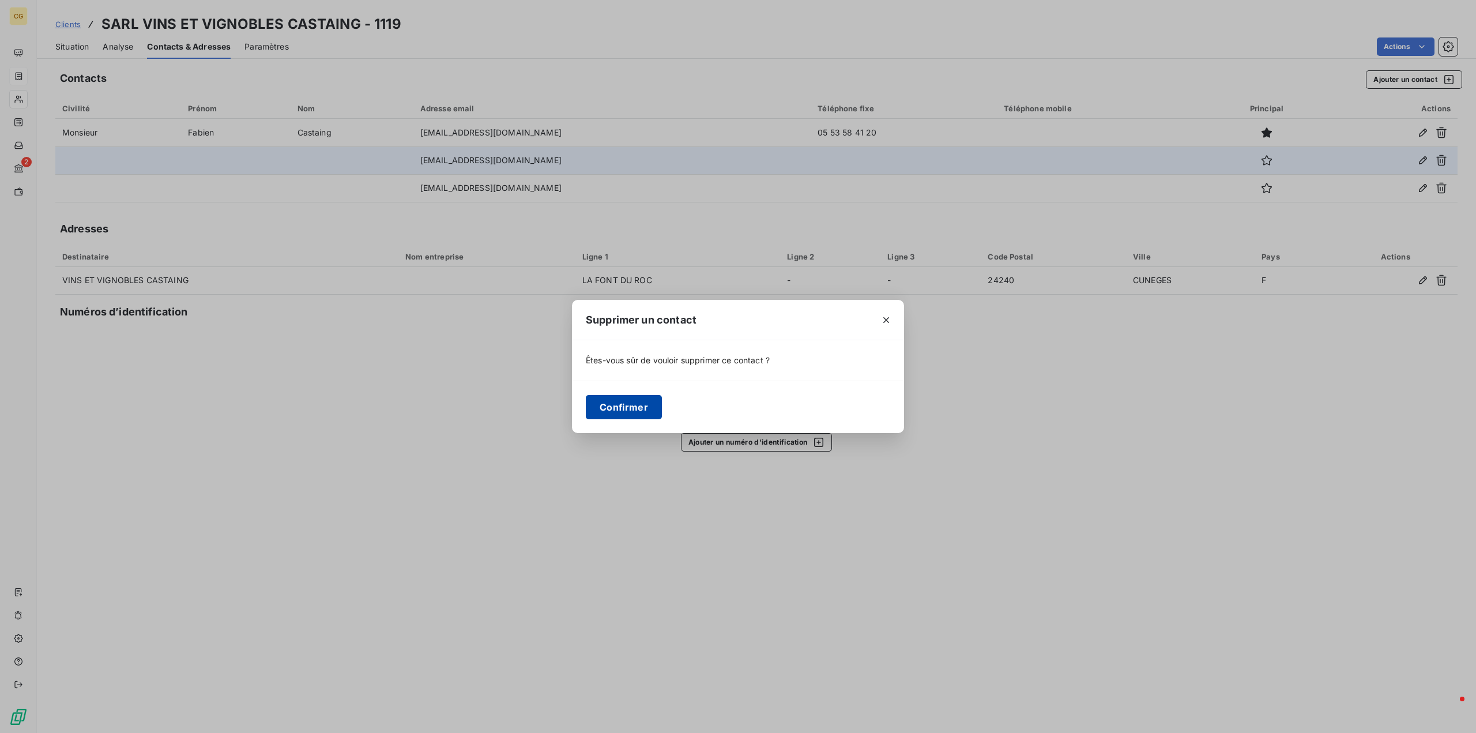
click at [640, 404] on button "Confirmer" at bounding box center [624, 407] width 76 height 24
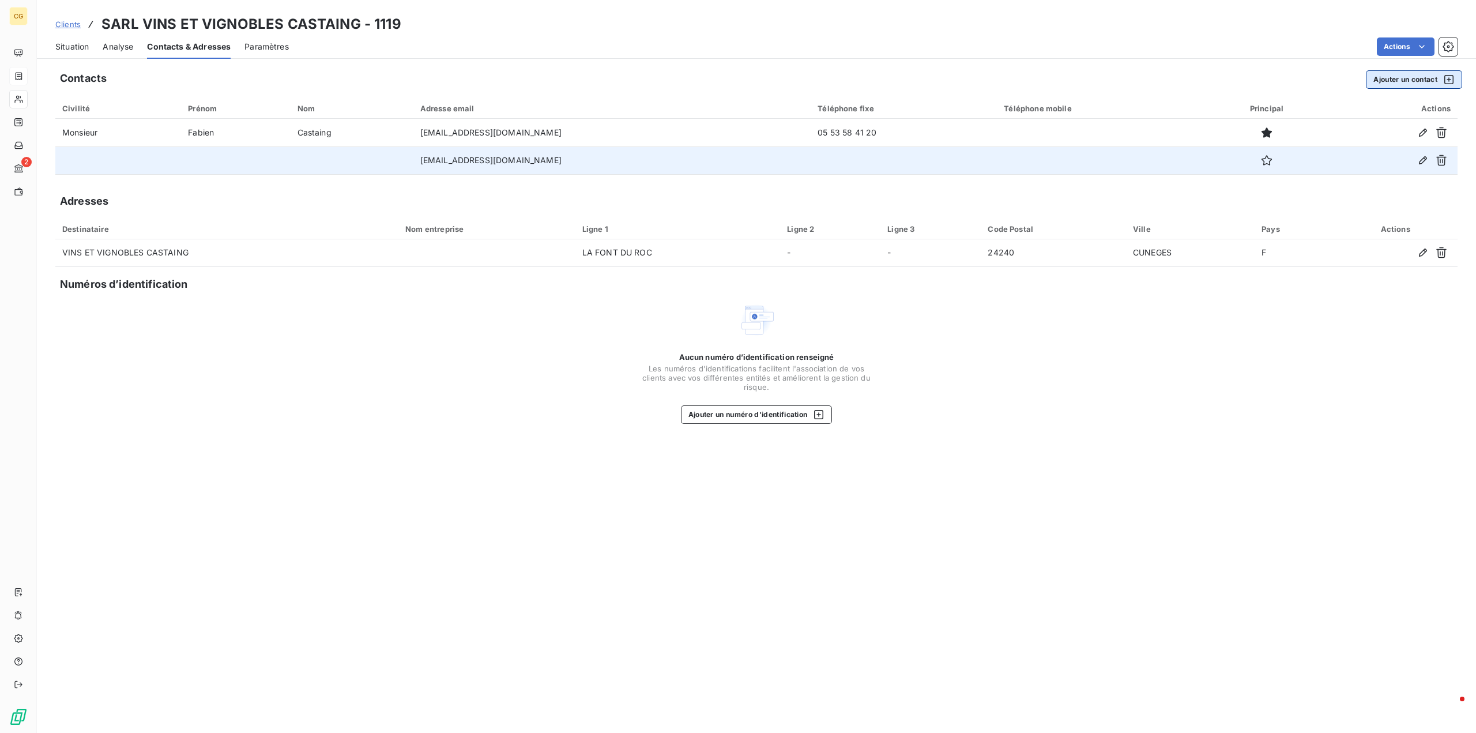
click at [1415, 79] on button "Ajouter un contact" at bounding box center [1414, 79] width 96 height 18
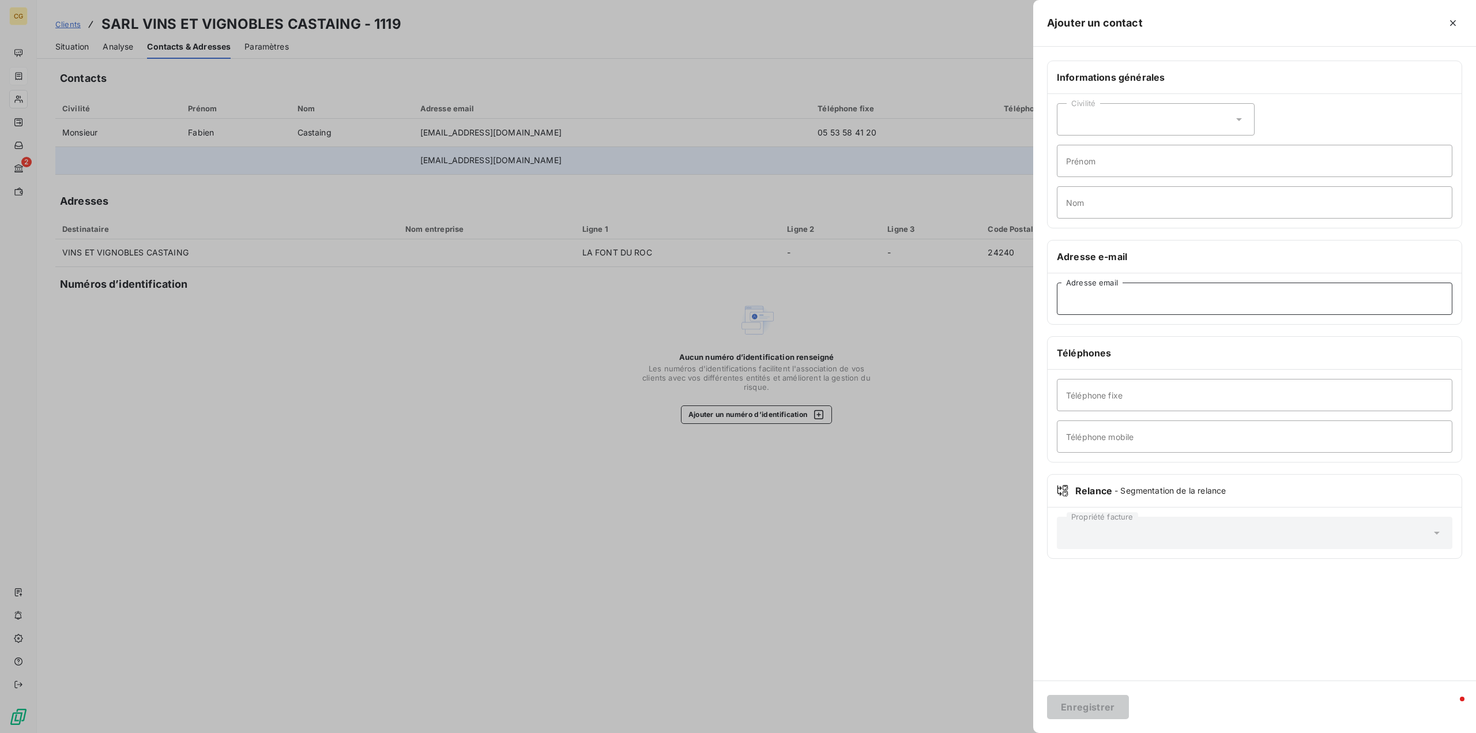
click at [1081, 304] on input "Adresse email" at bounding box center [1254, 298] width 395 height 32
paste input "[EMAIL_ADDRESS][DOMAIN_NAME]"
type input "[EMAIL_ADDRESS][DOMAIN_NAME]"
click at [1092, 706] on button "Enregistrer" at bounding box center [1088, 707] width 82 height 24
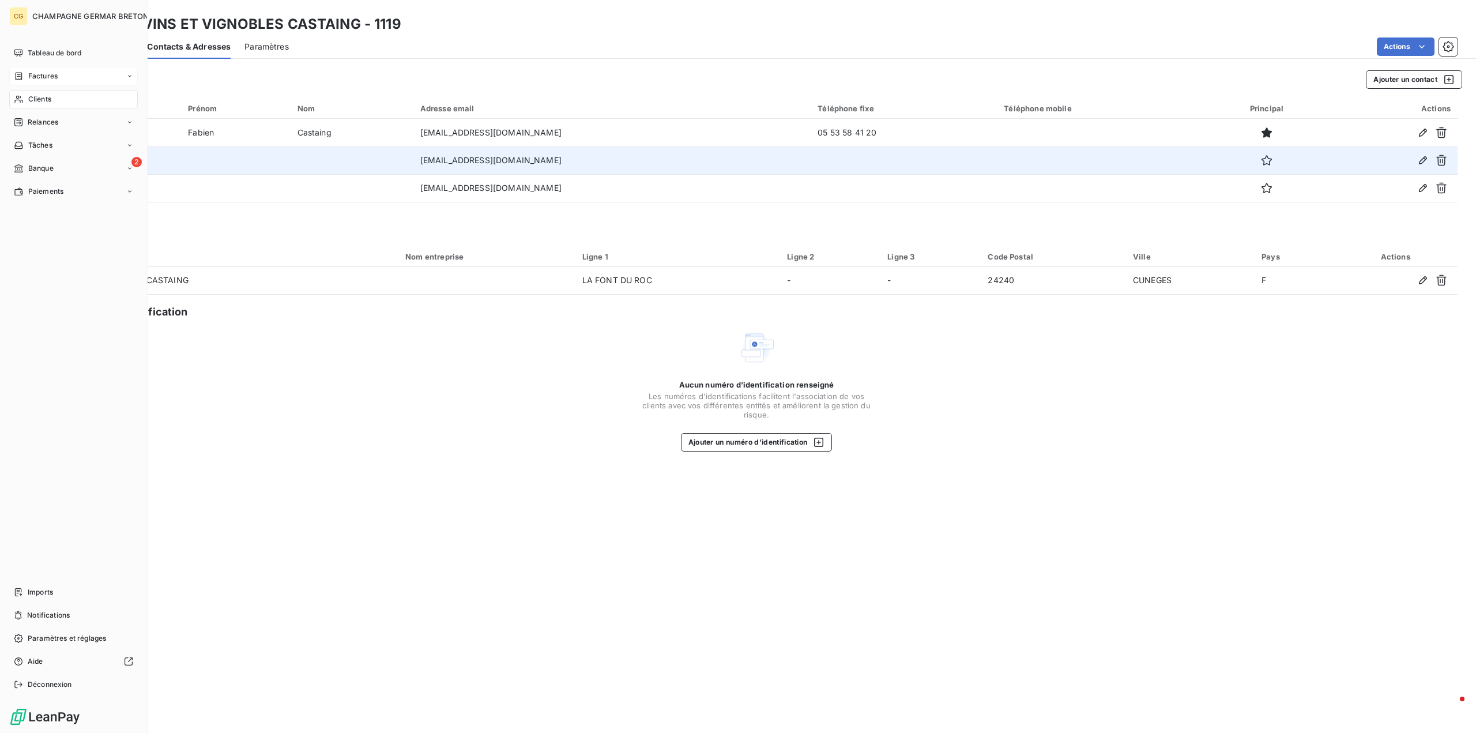
click at [36, 75] on span "Factures" at bounding box center [42, 76] width 29 height 10
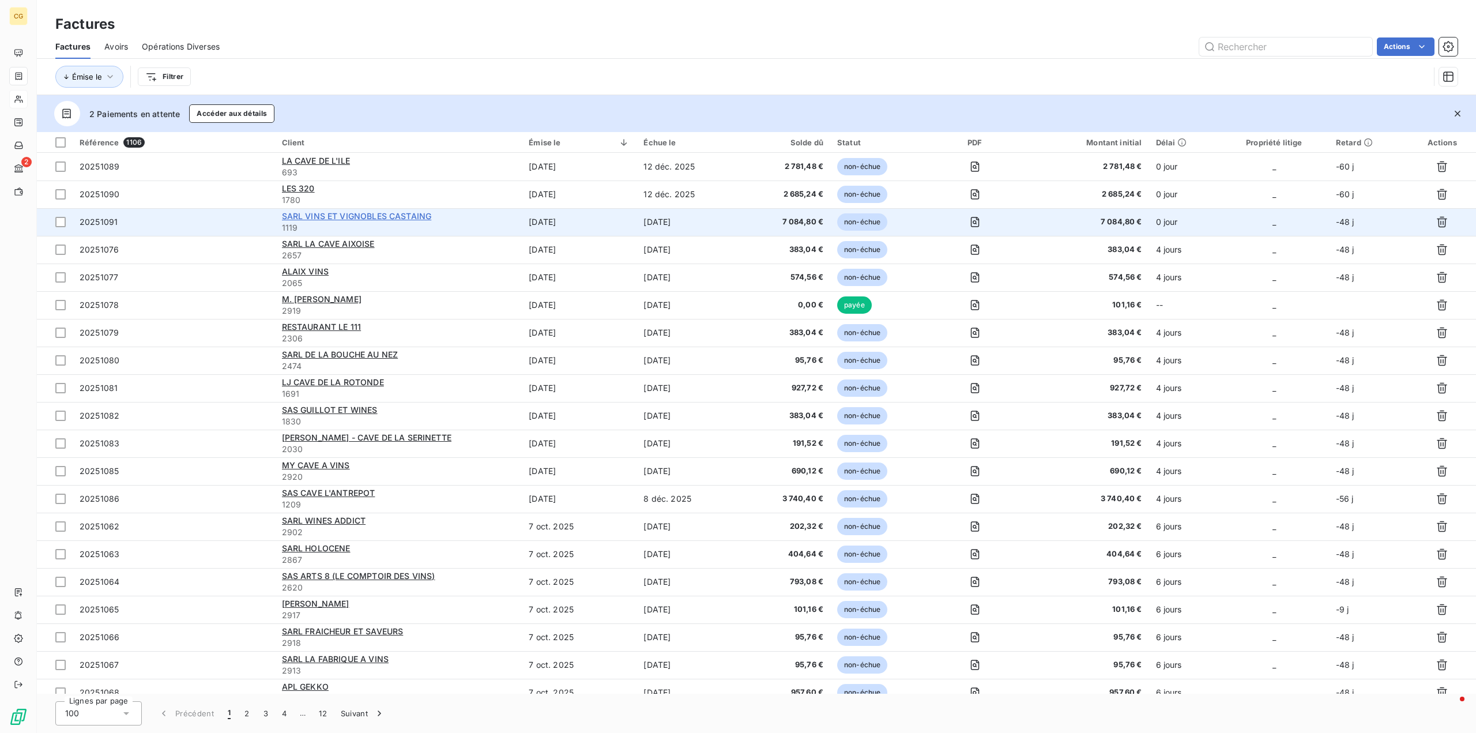
click at [355, 213] on span "SARL VINS ET VIGNOBLES CASTAING" at bounding box center [357, 216] width 150 height 10
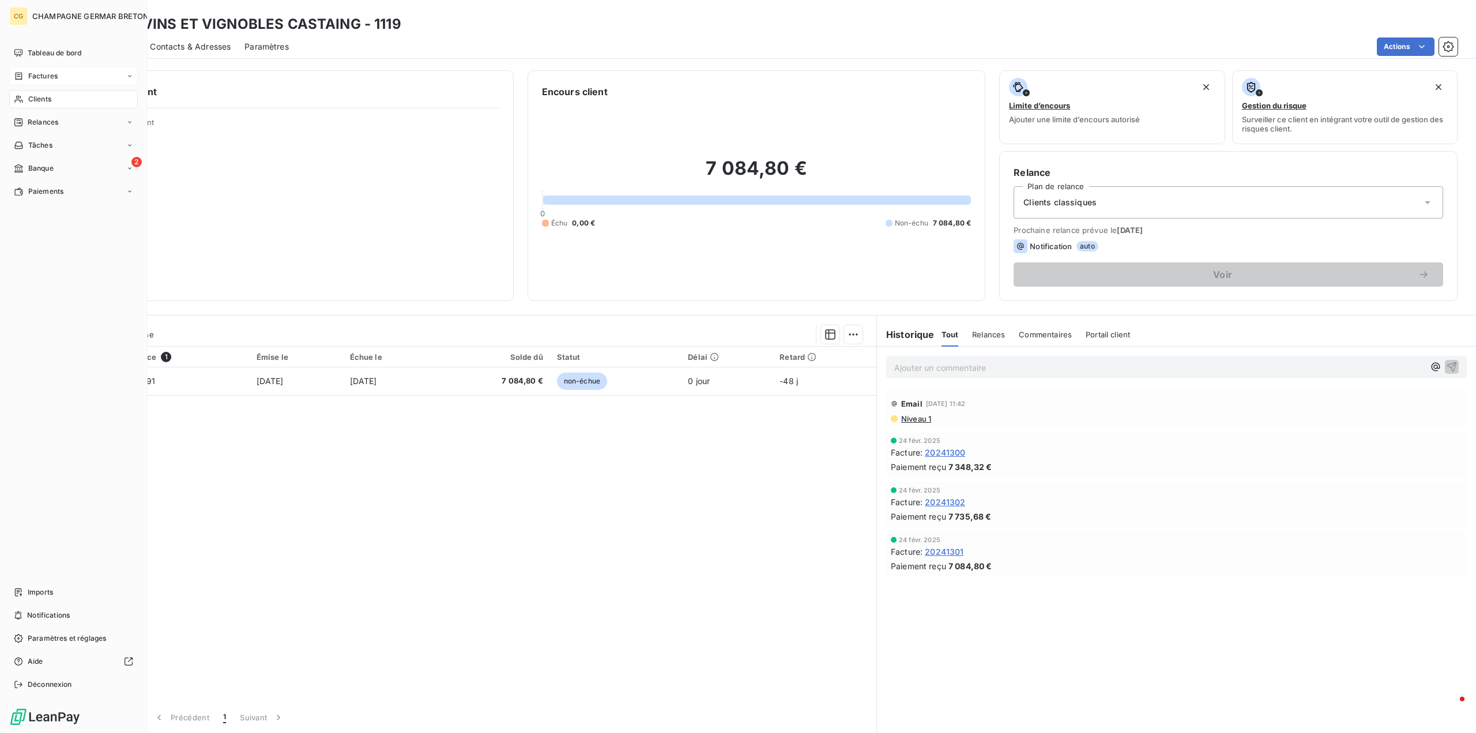
click at [50, 74] on span "Factures" at bounding box center [42, 76] width 29 height 10
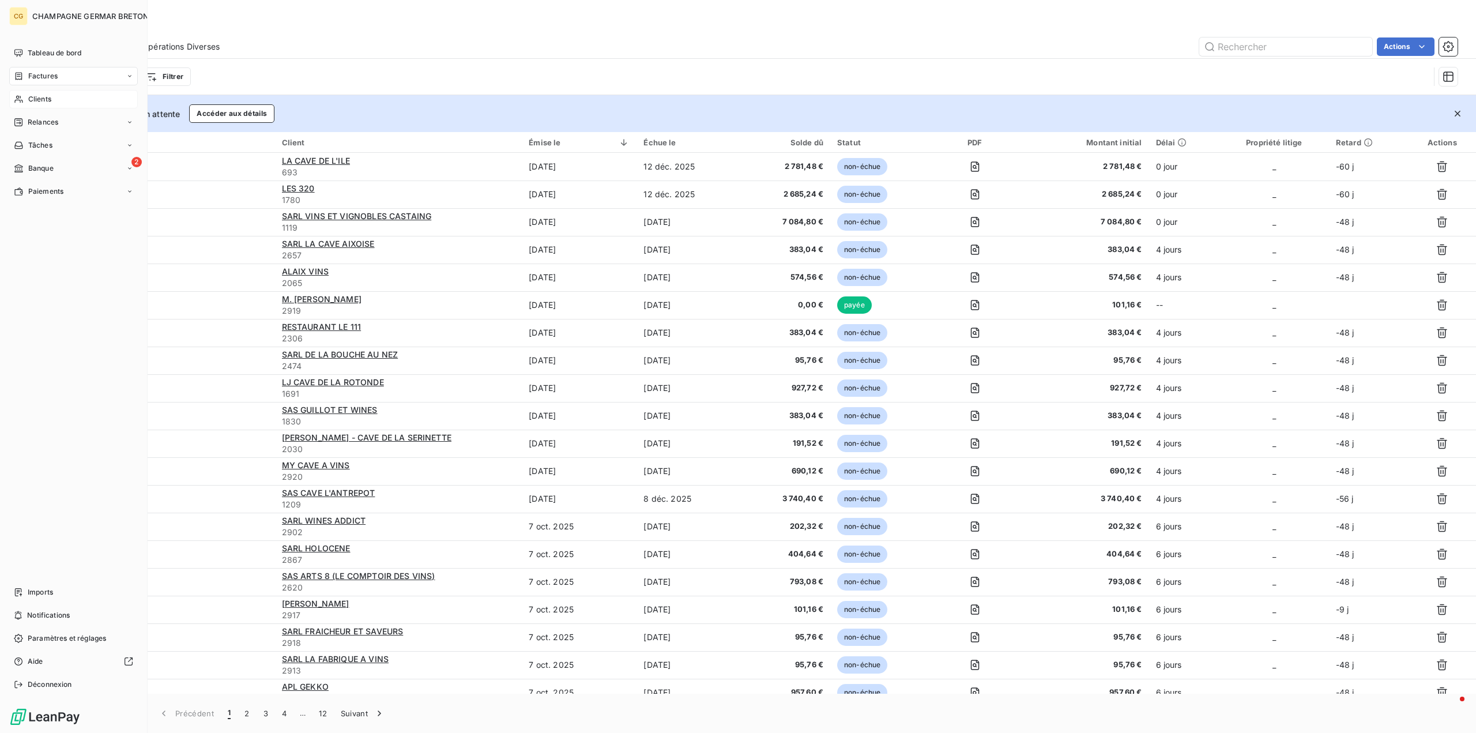
click at [38, 99] on span "Clients" at bounding box center [39, 99] width 23 height 10
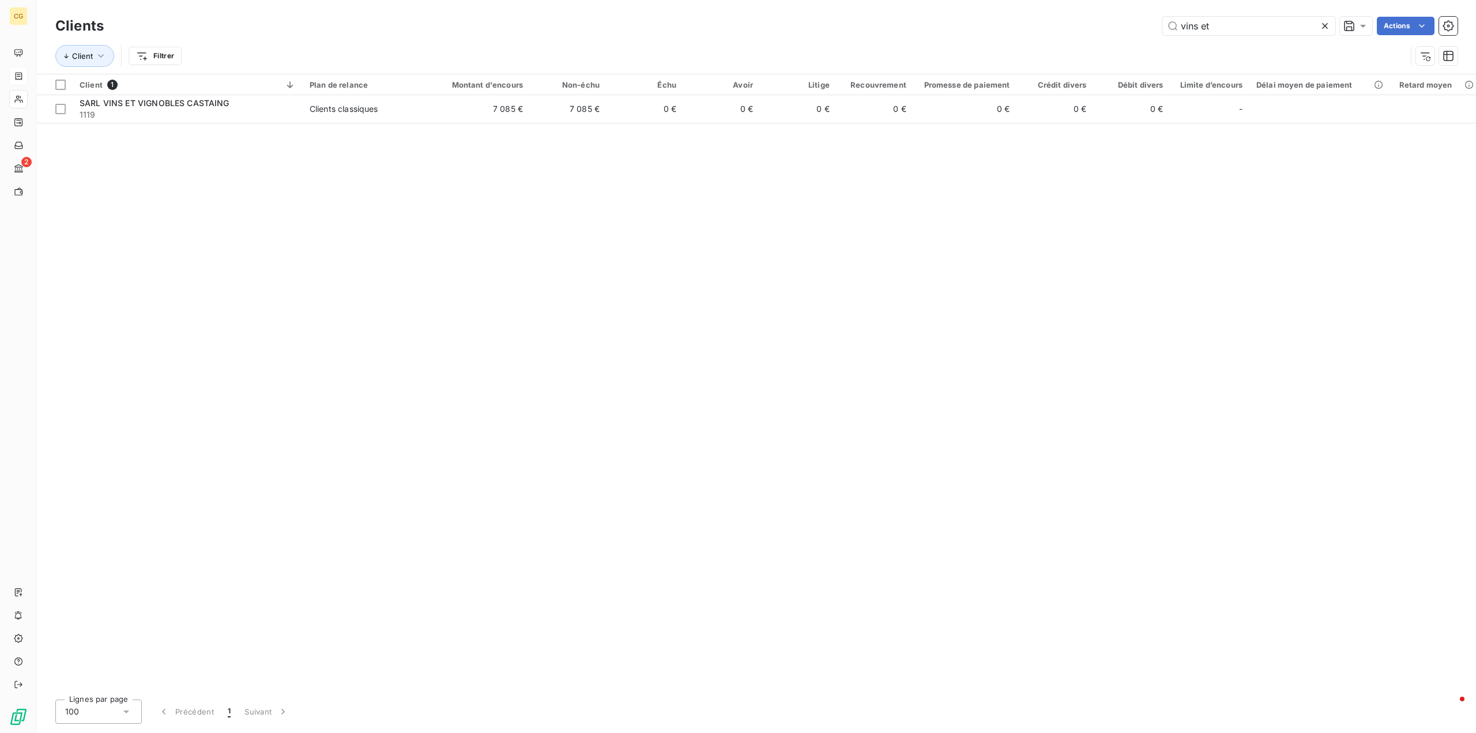
click at [1324, 23] on icon at bounding box center [1325, 26] width 12 height 12
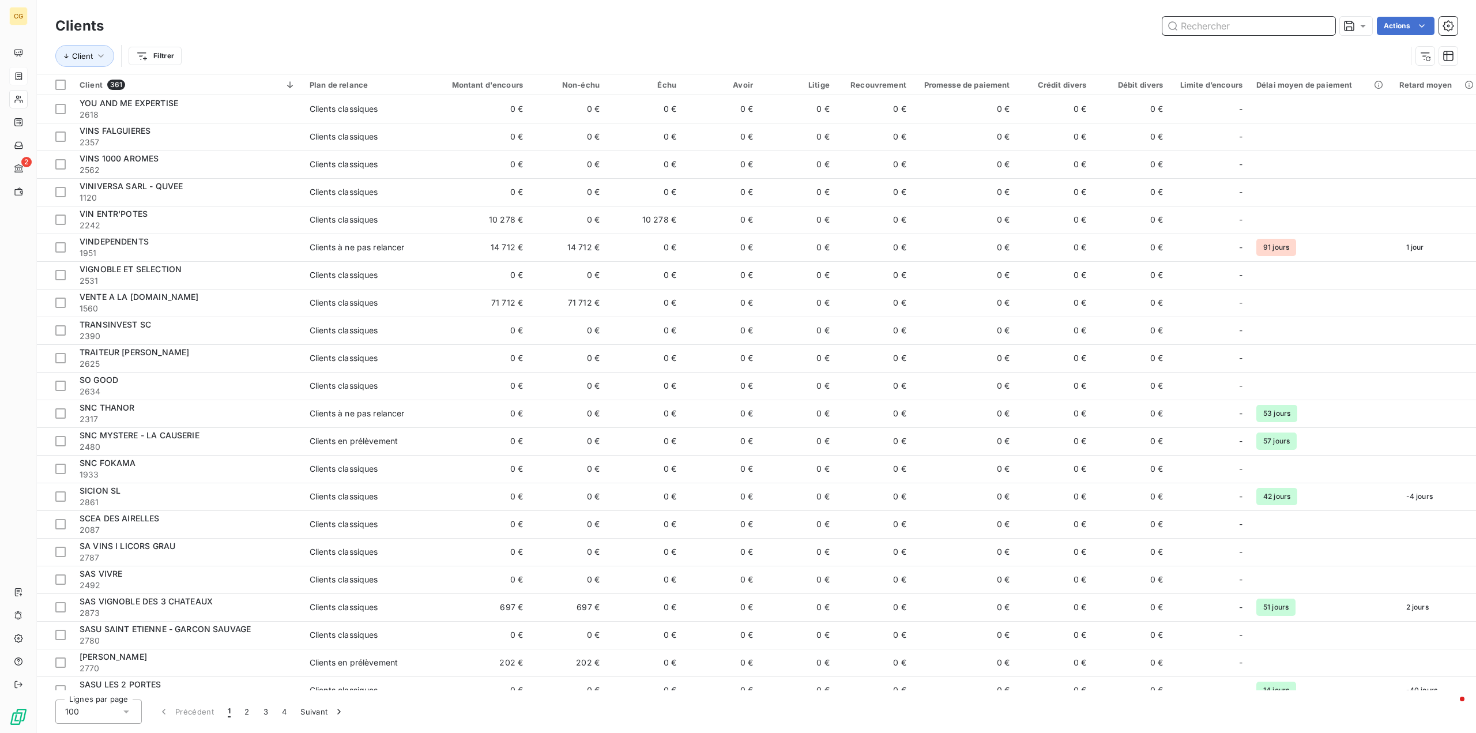
click at [1245, 27] on input "text" at bounding box center [1248, 26] width 173 height 18
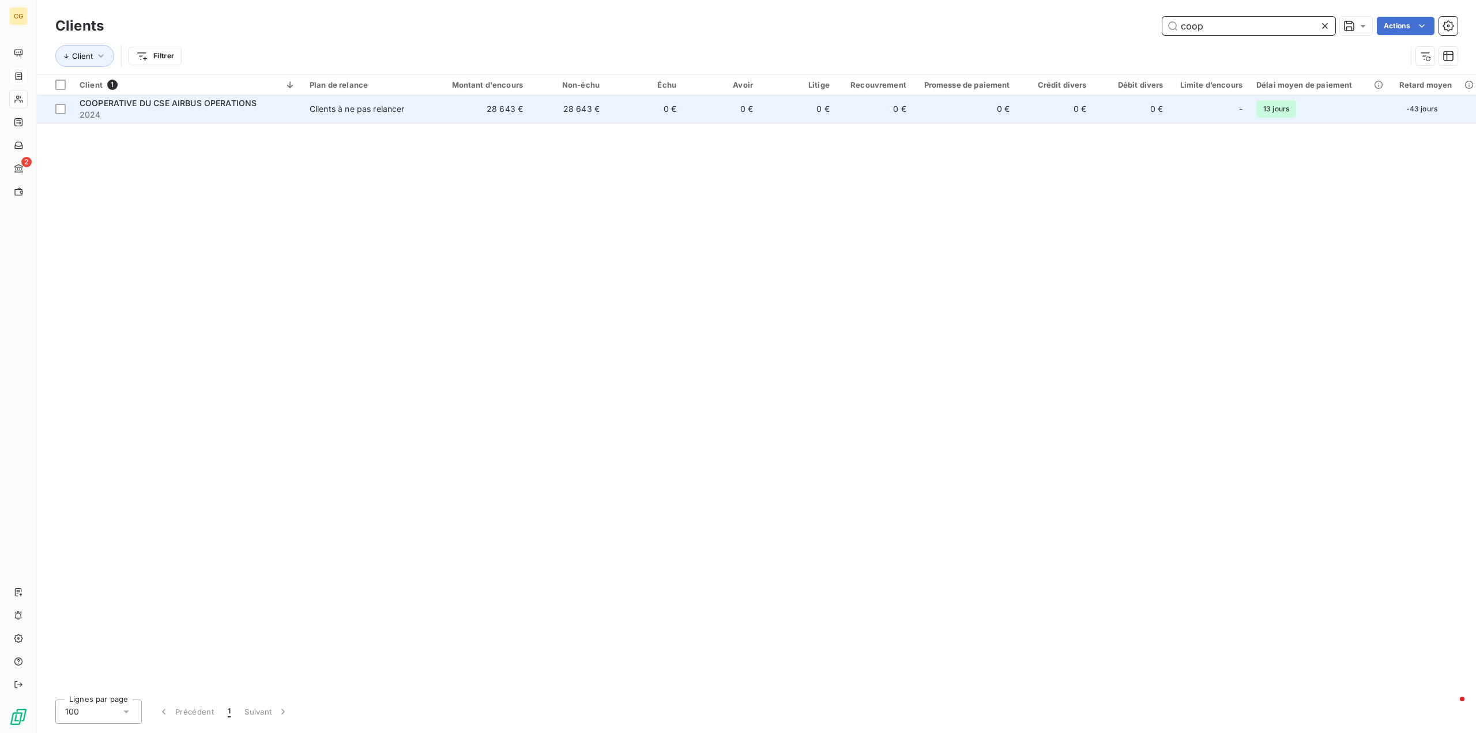
type input "coop"
click at [372, 110] on div "Clients à ne pas relancer" at bounding box center [357, 109] width 95 height 12
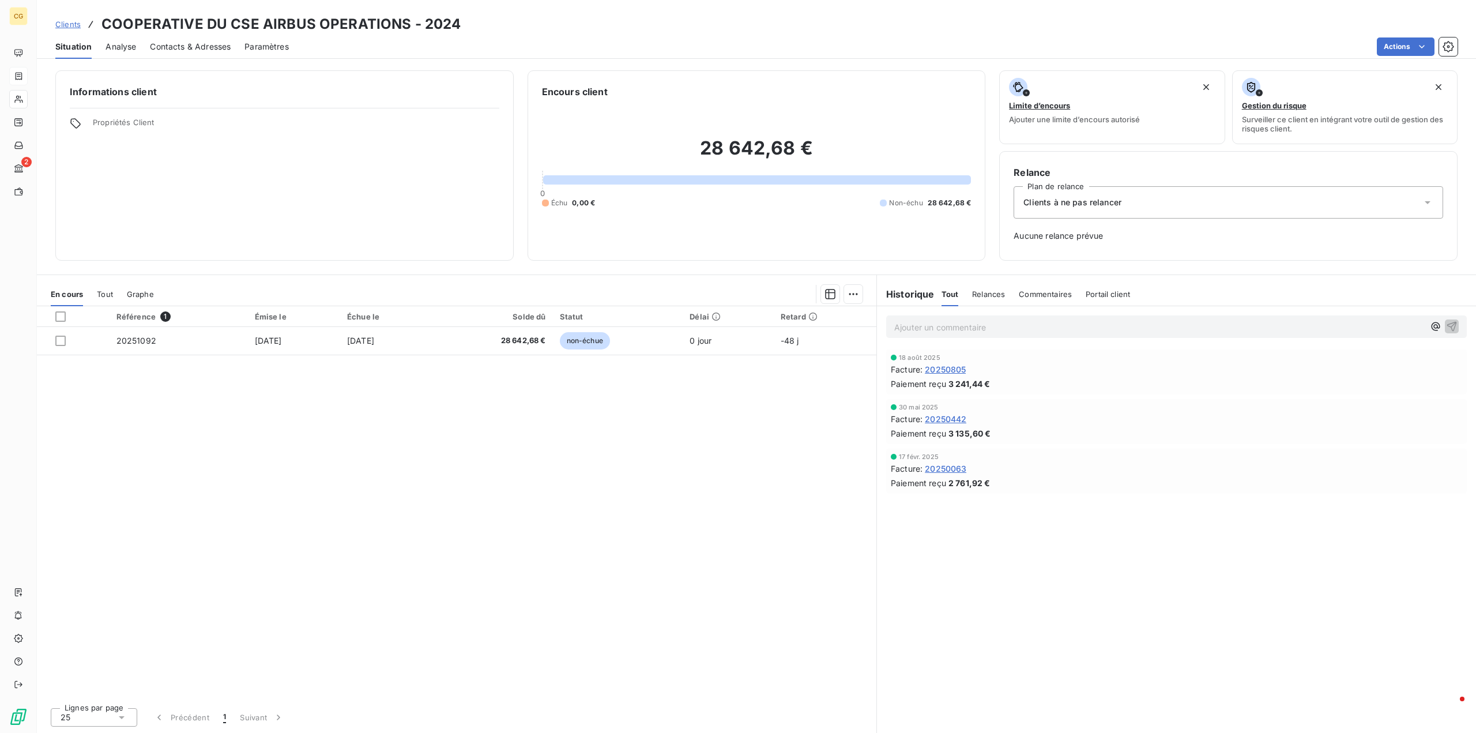
click at [1147, 200] on div "Clients à ne pas relancer" at bounding box center [1227, 202] width 429 height 32
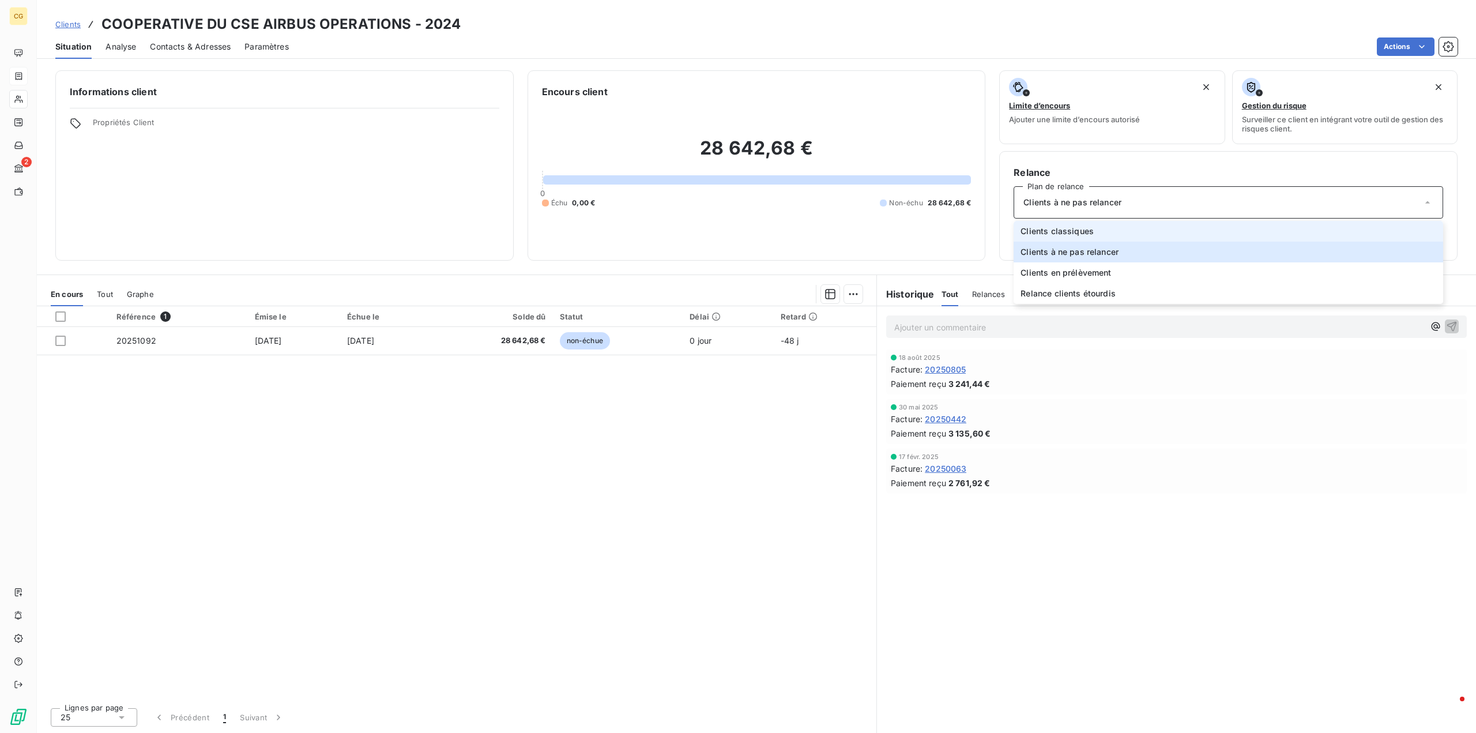
click at [1111, 228] on li "Clients classiques" at bounding box center [1227, 231] width 429 height 21
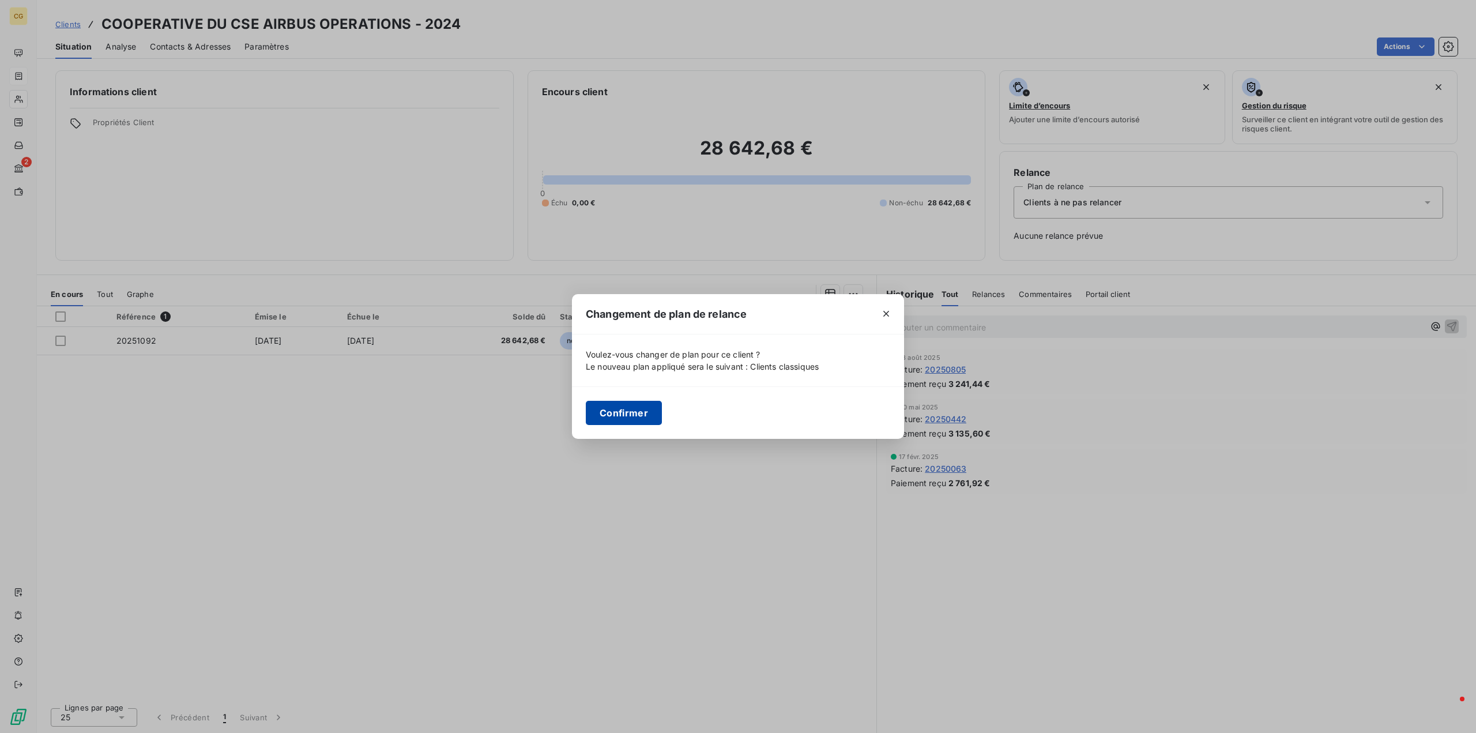
click at [626, 412] on button "Confirmer" at bounding box center [624, 413] width 76 height 24
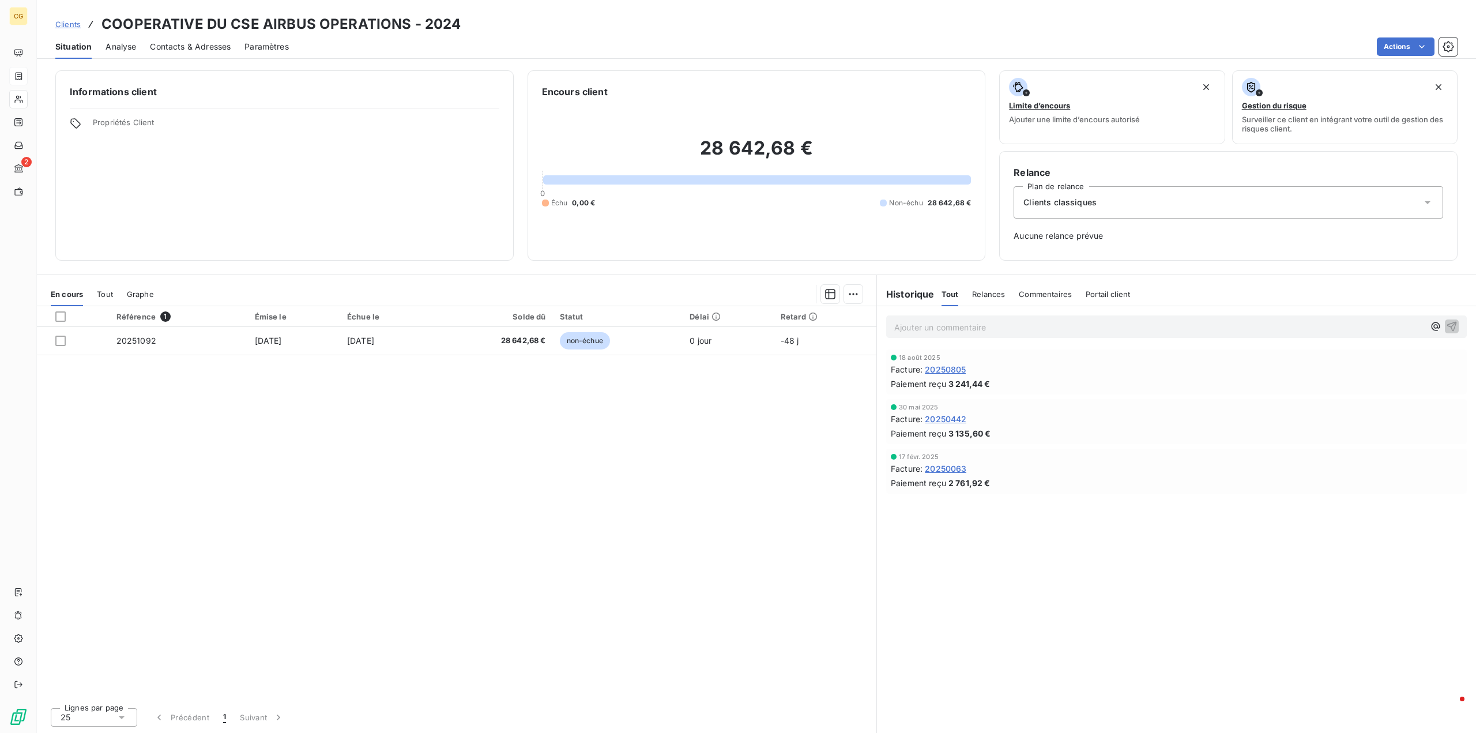
click at [184, 48] on span "Contacts & Adresses" at bounding box center [190, 47] width 81 height 12
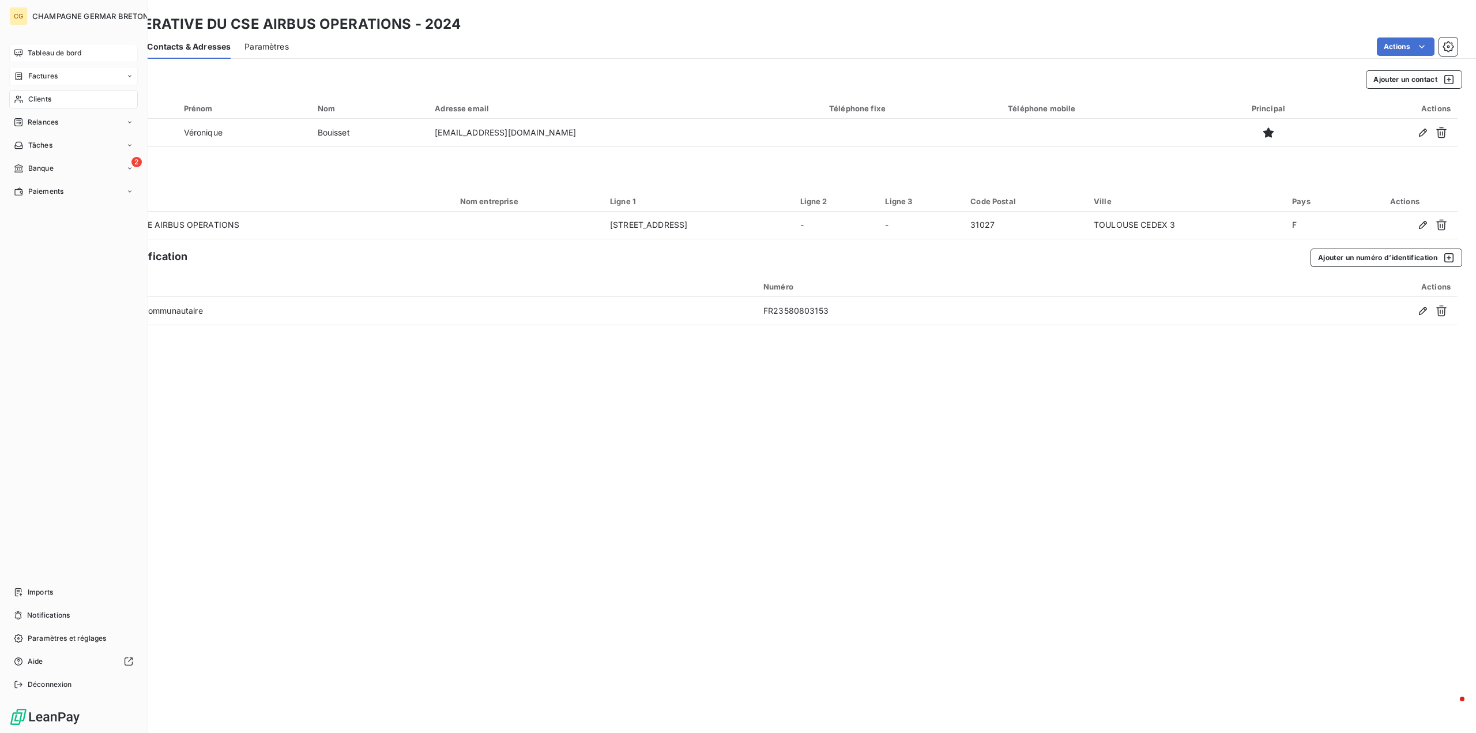
click at [48, 52] on span "Tableau de bord" at bounding box center [55, 53] width 54 height 10
